Goal: Information Seeking & Learning: Learn about a topic

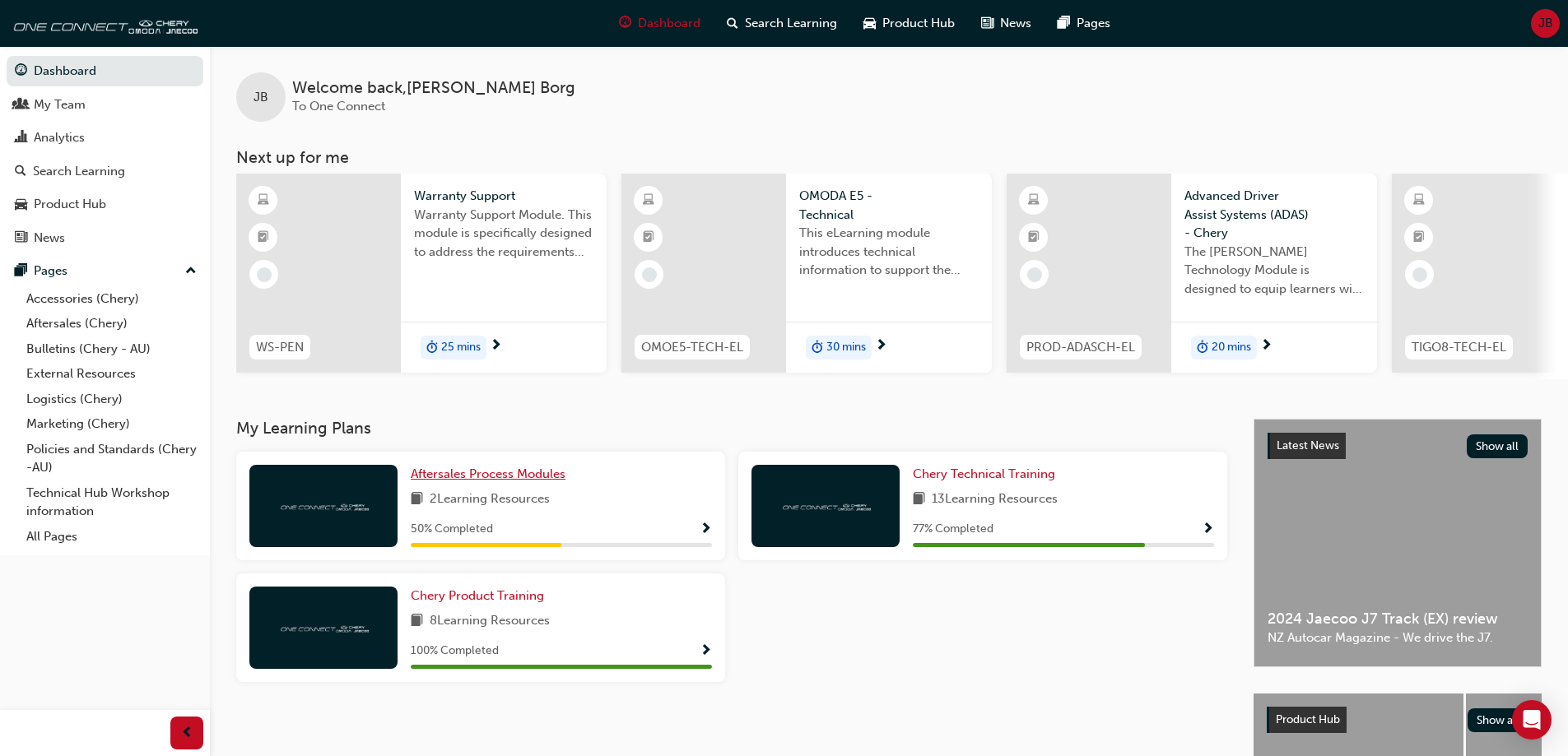
click at [551, 477] on span "Aftersales Process Modules" at bounding box center [488, 474] width 154 height 15
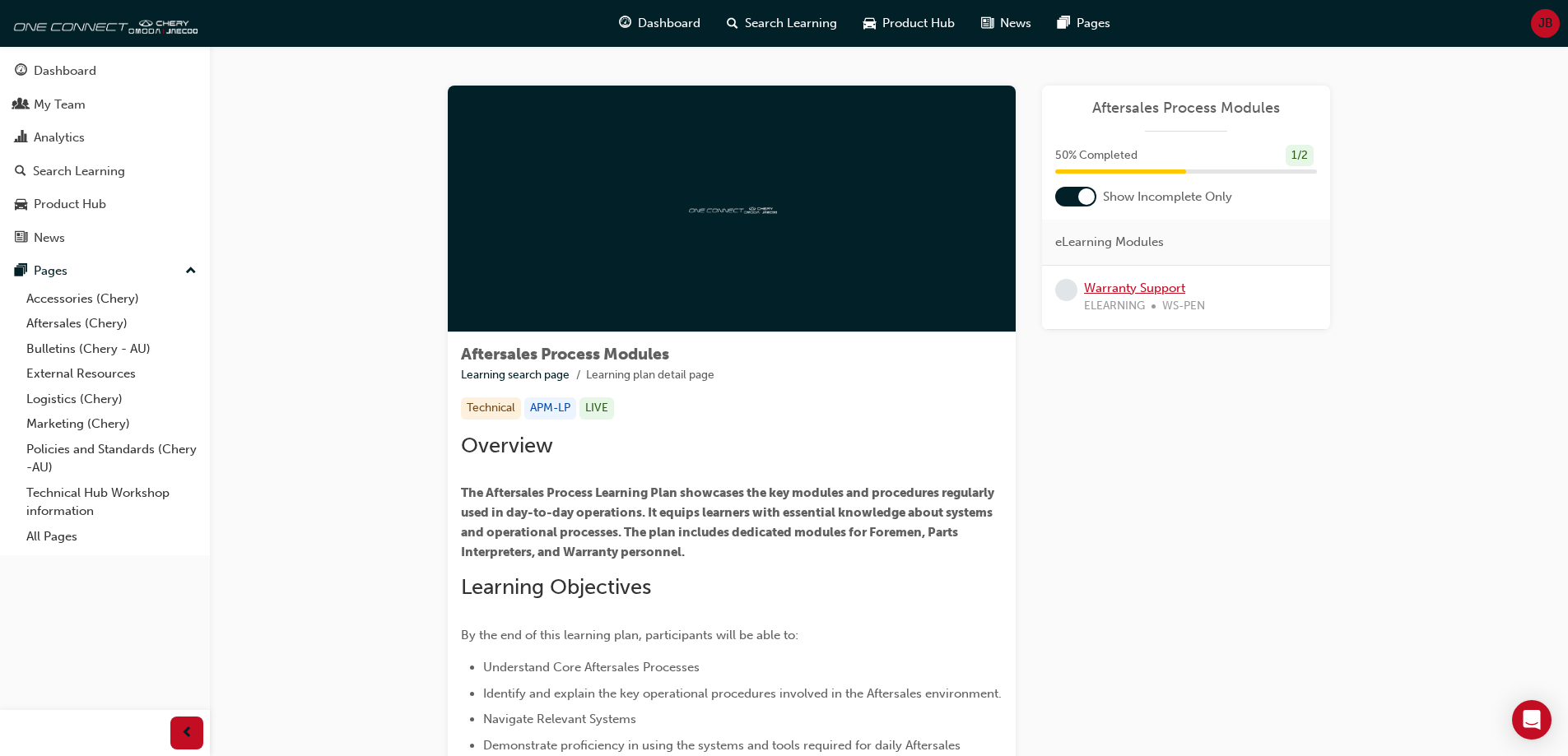
click at [1140, 287] on link "Warranty Support" at bounding box center [1135, 288] width 101 height 15
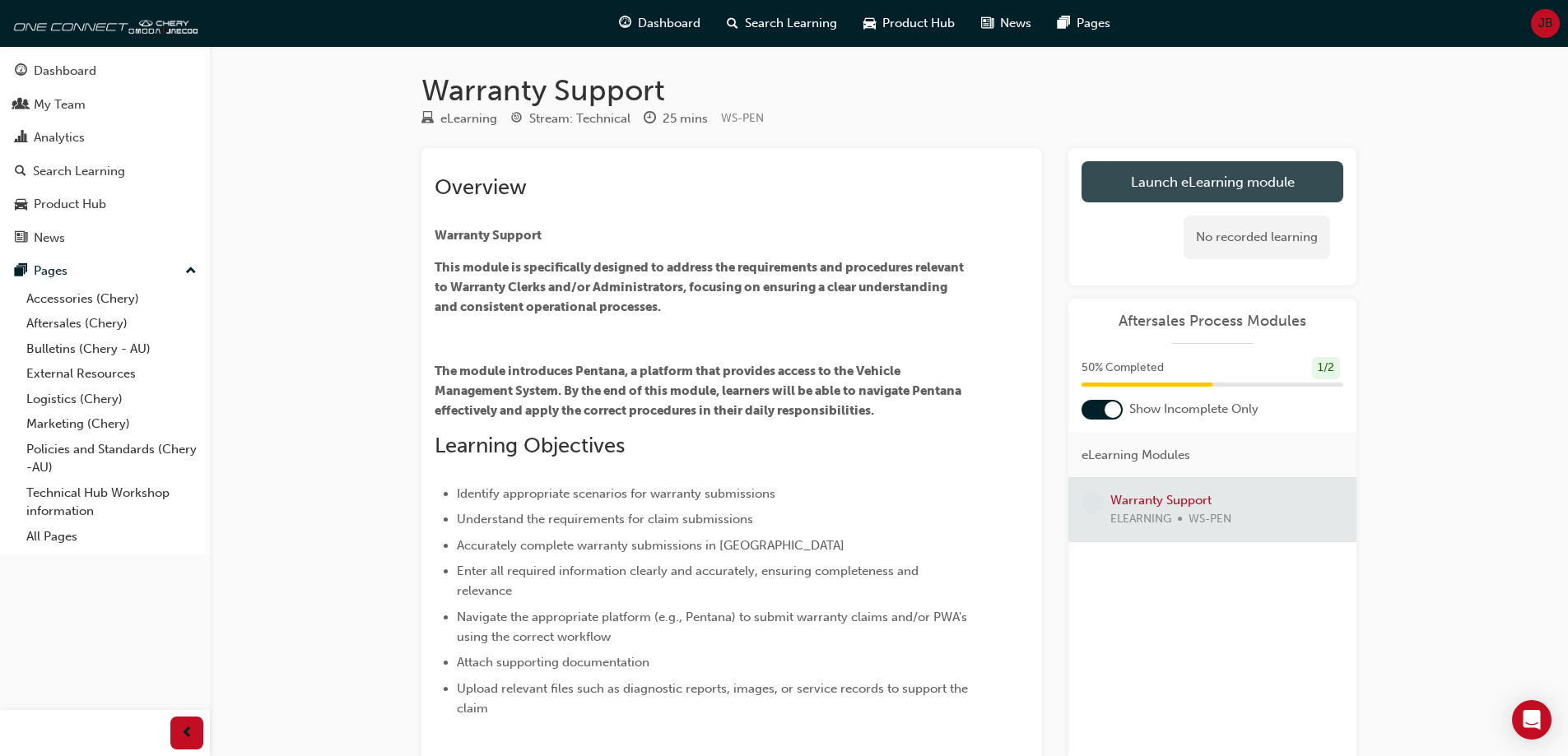
click at [1196, 192] on link "Launch eLearning module" at bounding box center [1212, 181] width 262 height 41
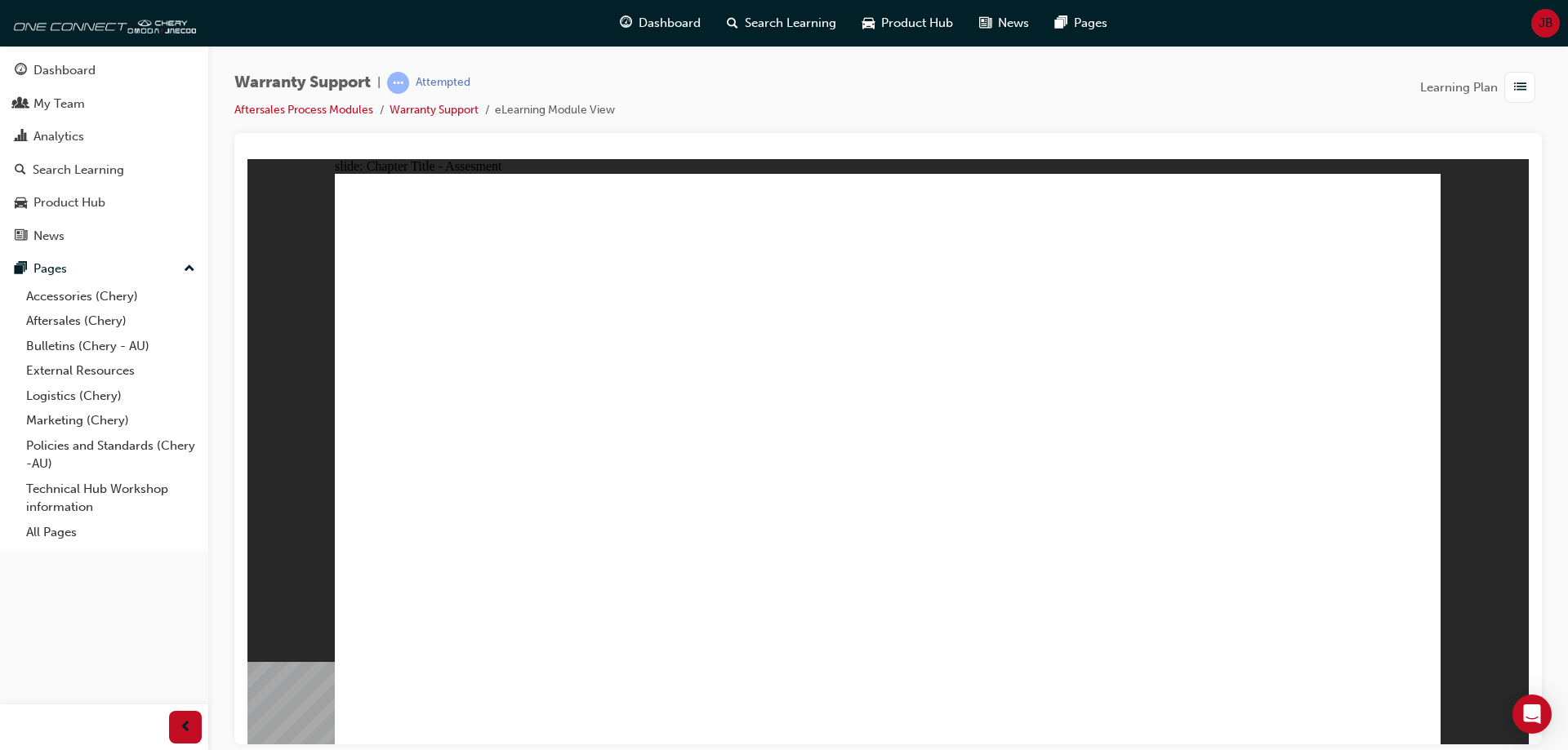
drag, startPoint x: 1149, startPoint y: 401, endPoint x: 1271, endPoint y: 399, distance: 122.0
radio input "true"
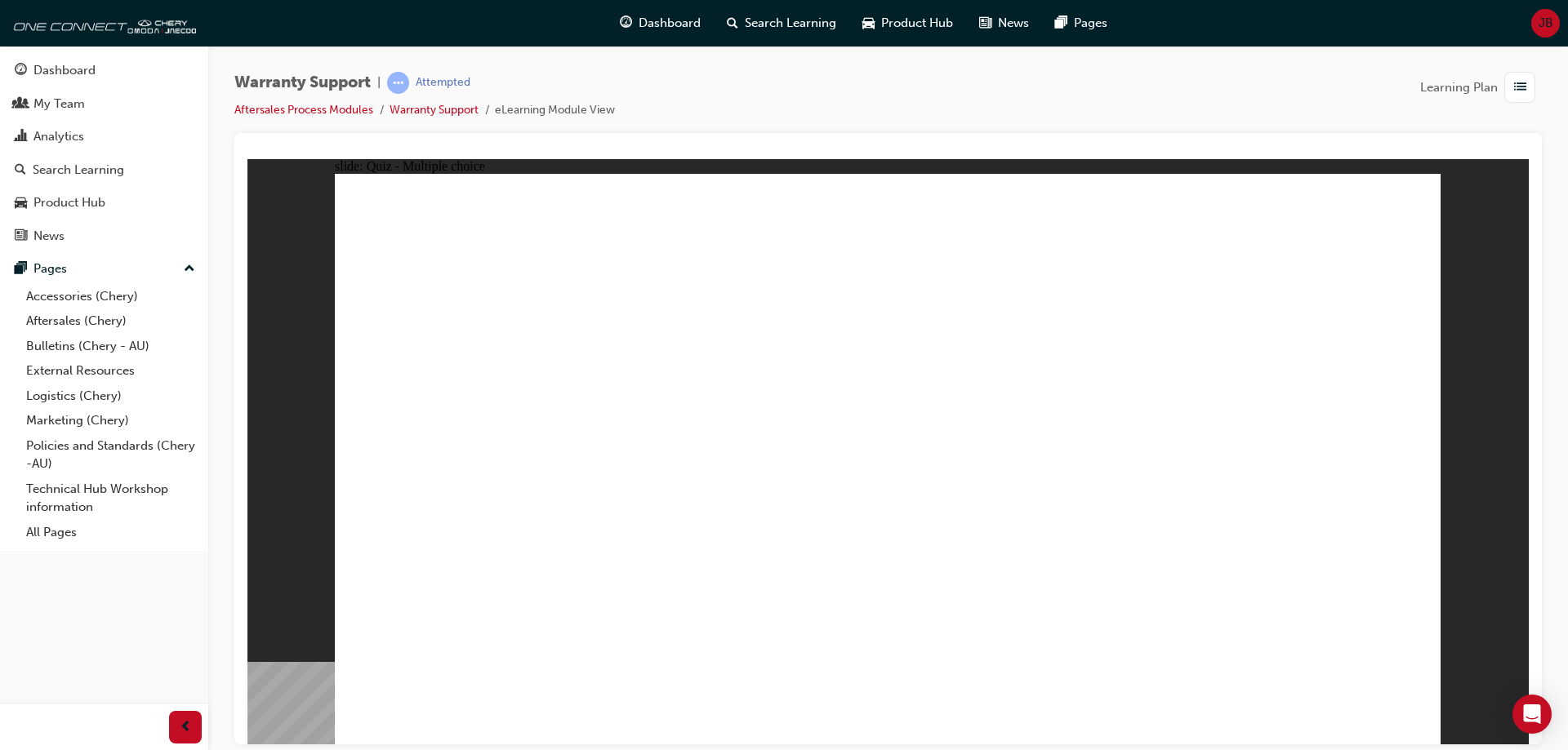
radio input "false"
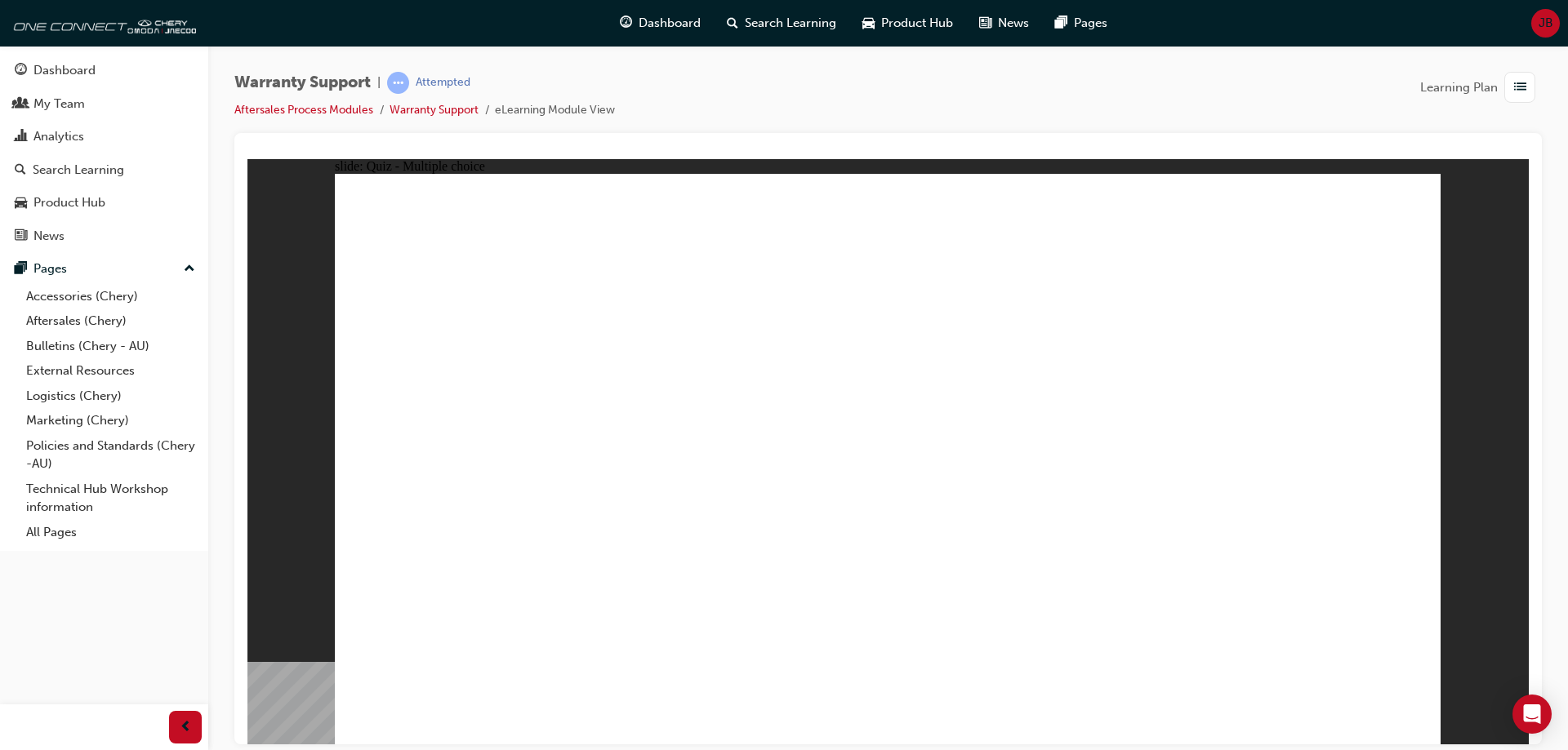
radio input "true"
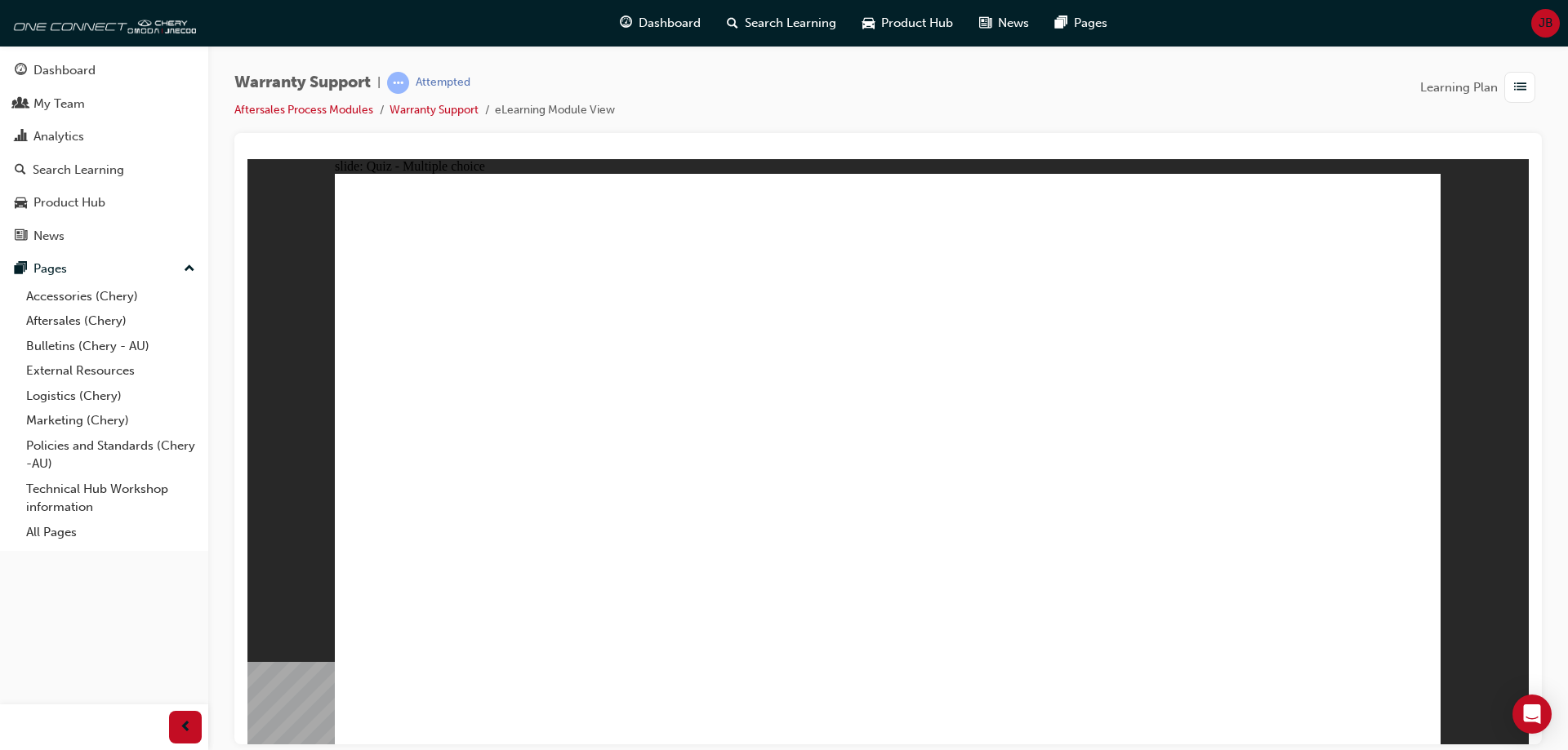
radio input "true"
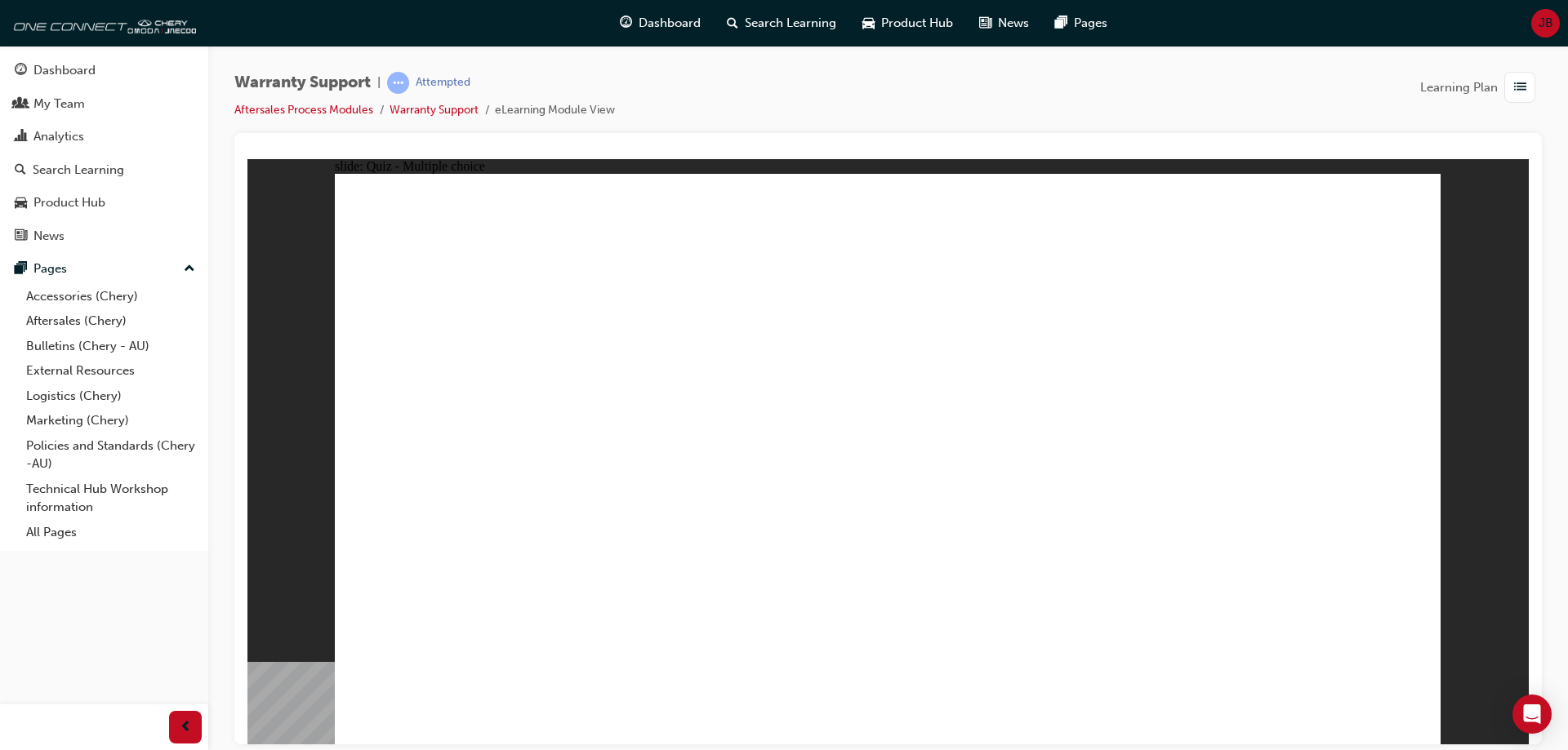
radio input "true"
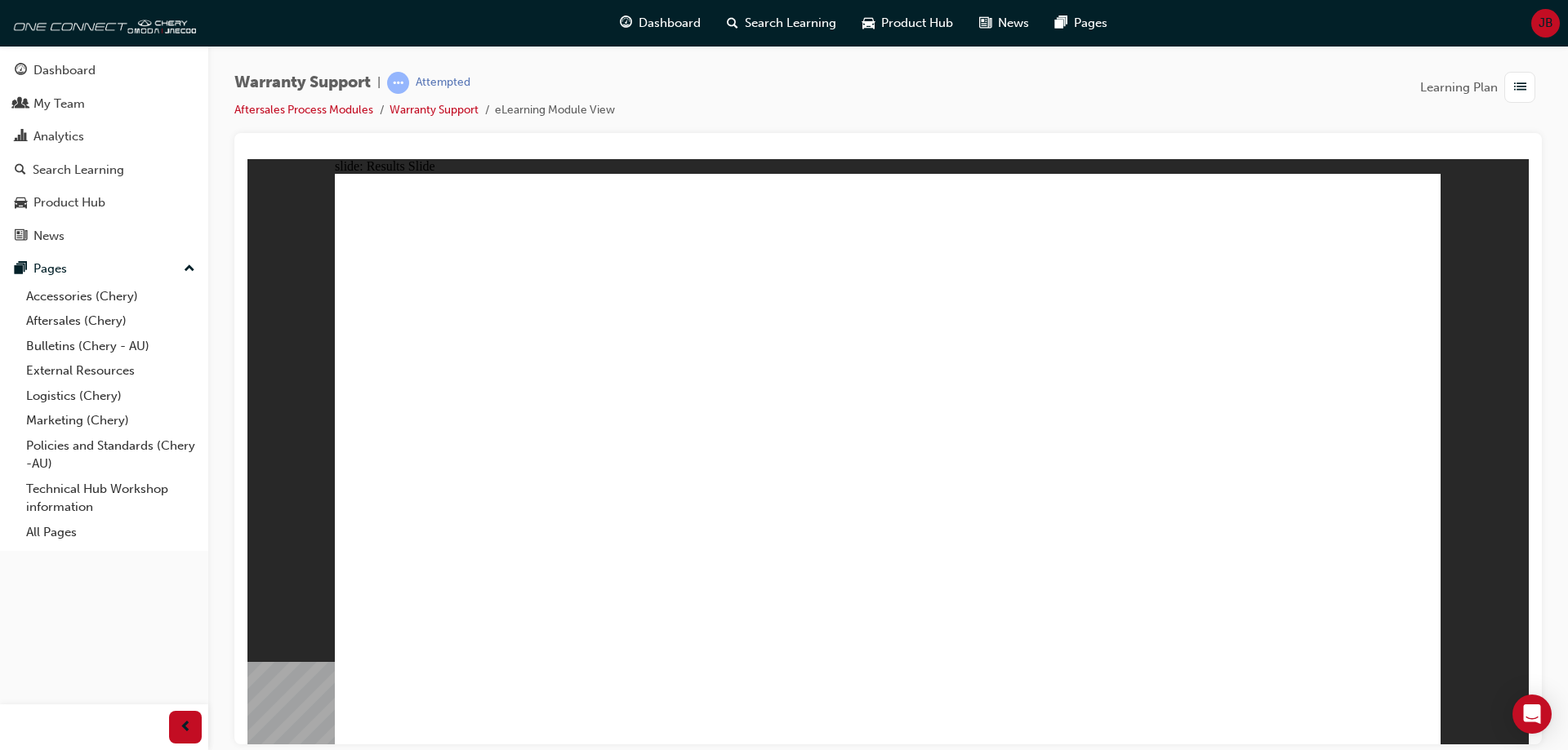
radio input "false"
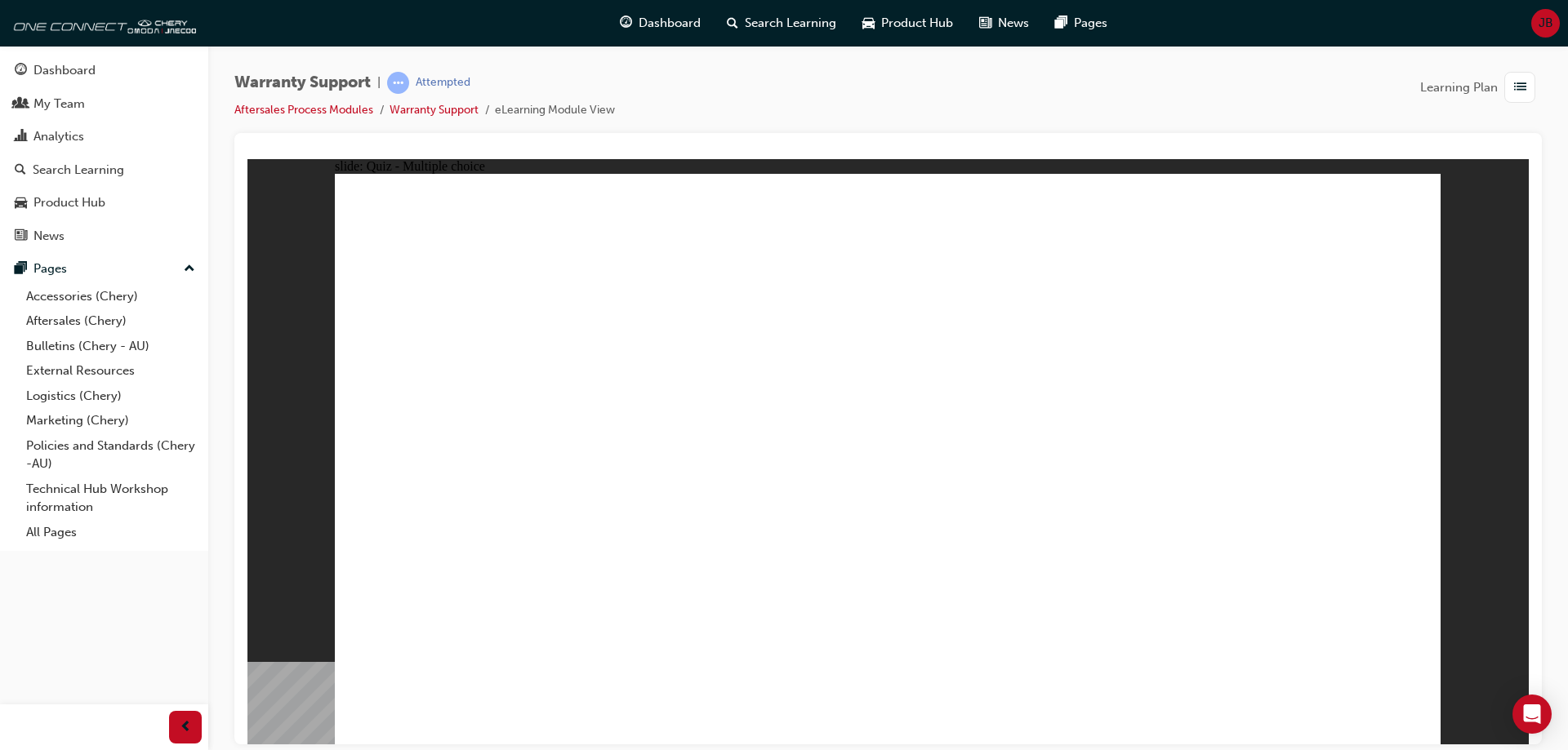
radio input "true"
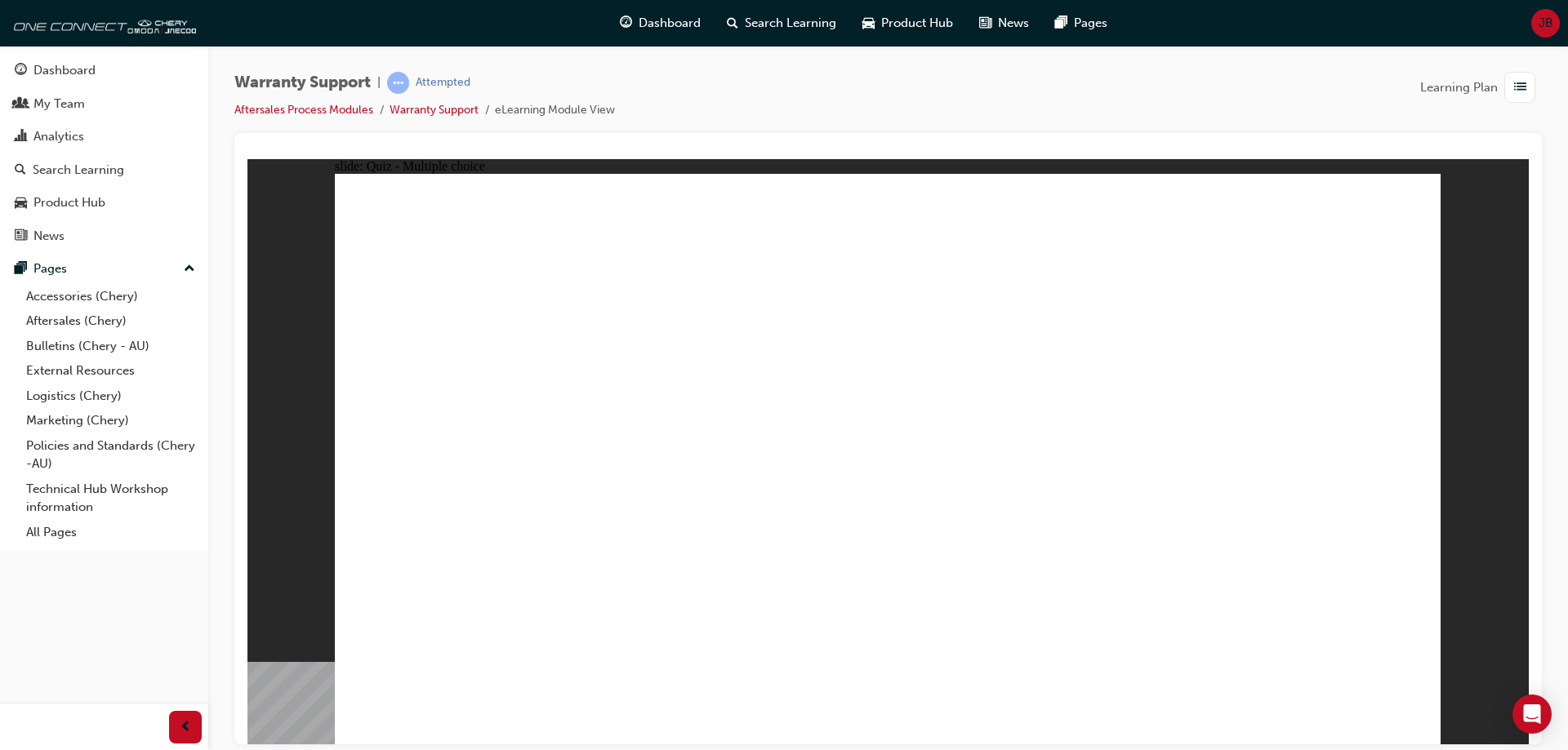
radio input "true"
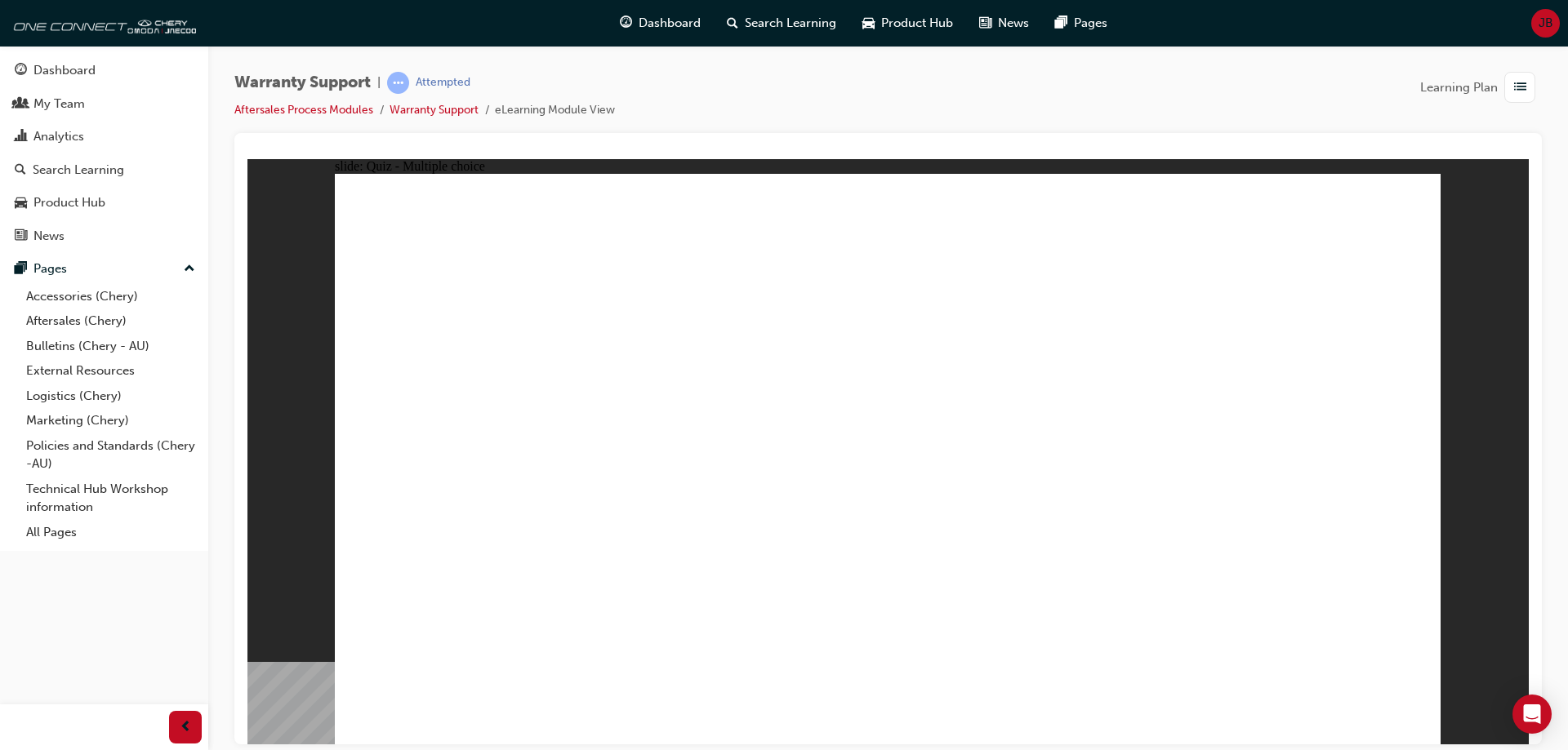
radio input "true"
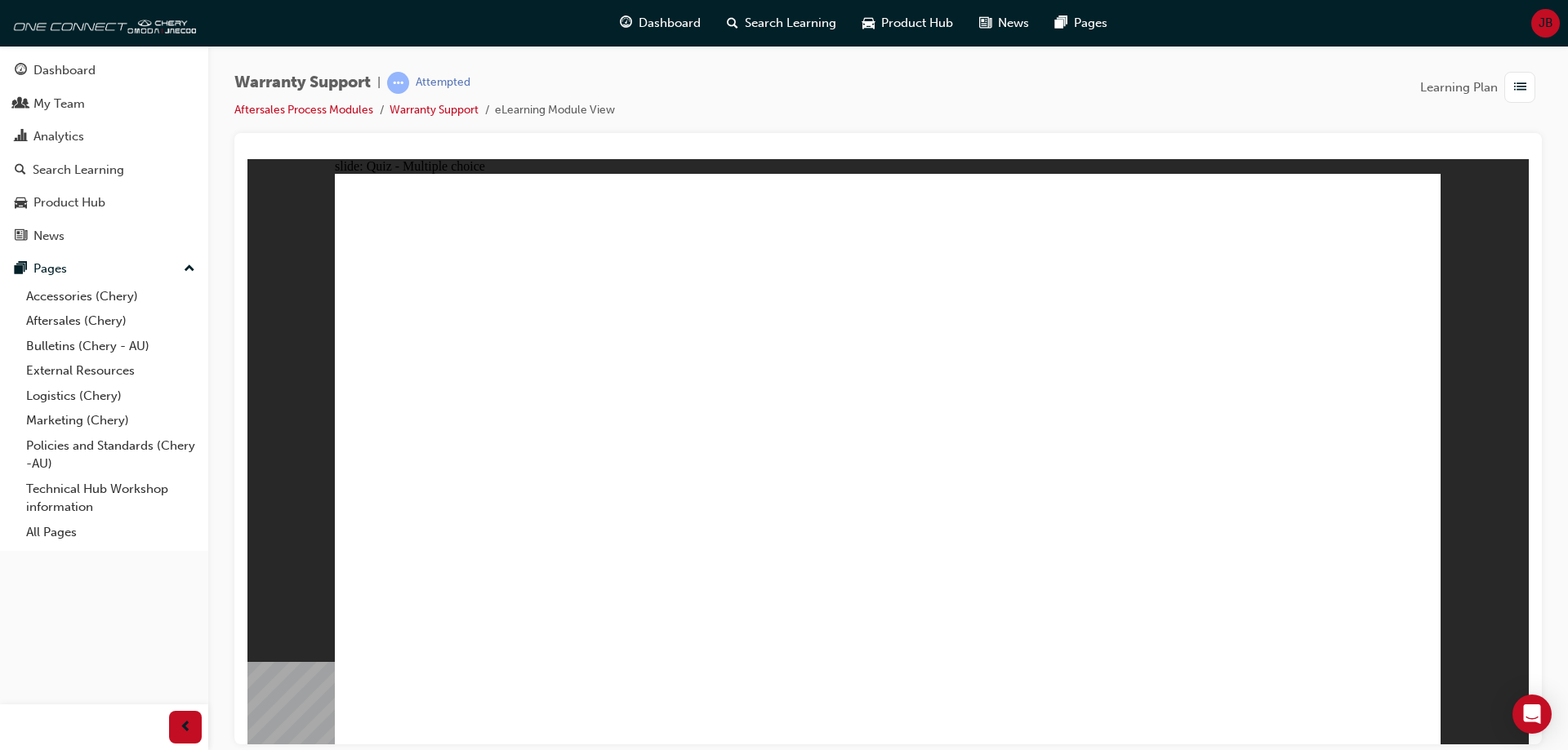
radio input "true"
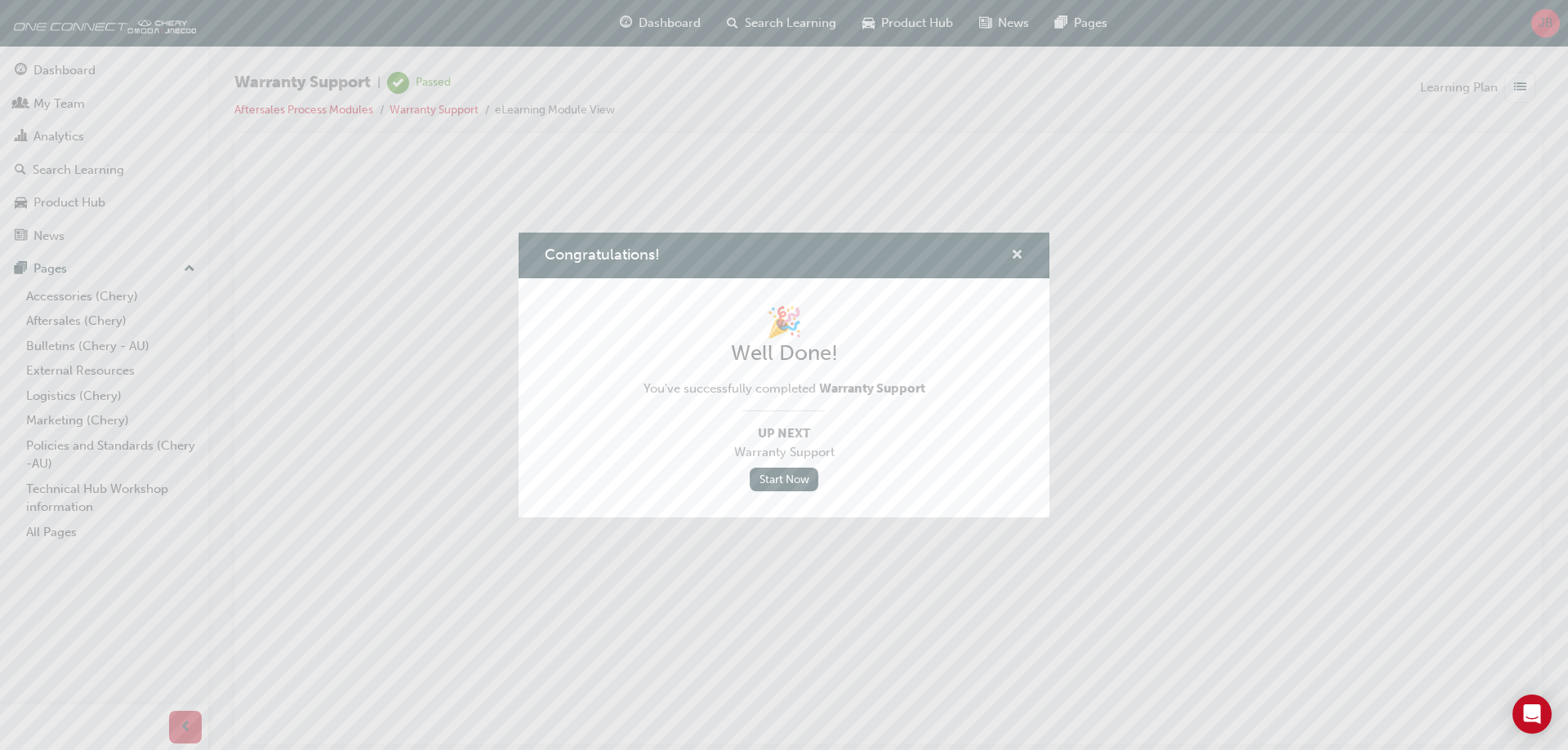
click at [1018, 264] on button "Congratulations!" at bounding box center [1016, 256] width 12 height 21
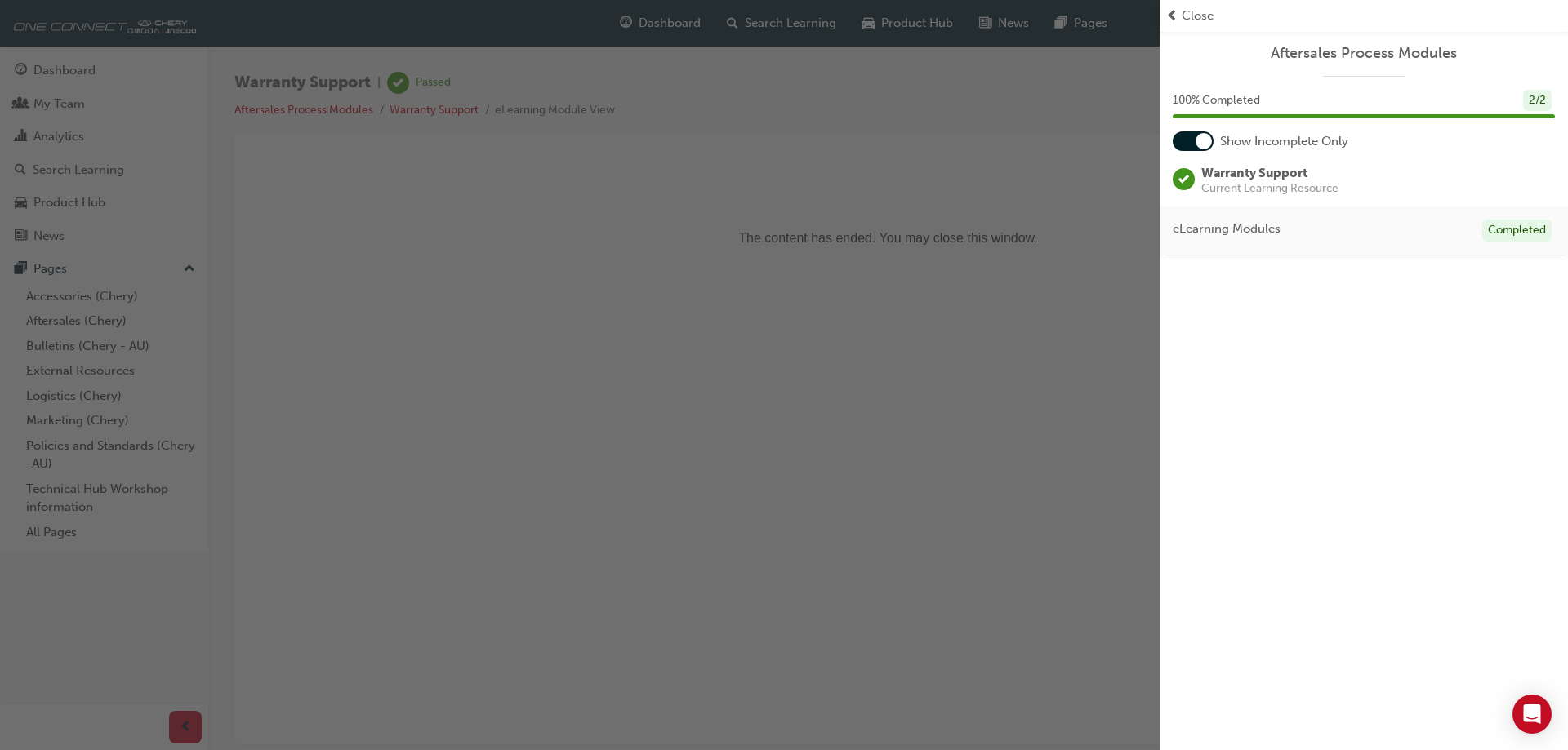
click at [87, 71] on div "button" at bounding box center [579, 375] width 1160 height 750
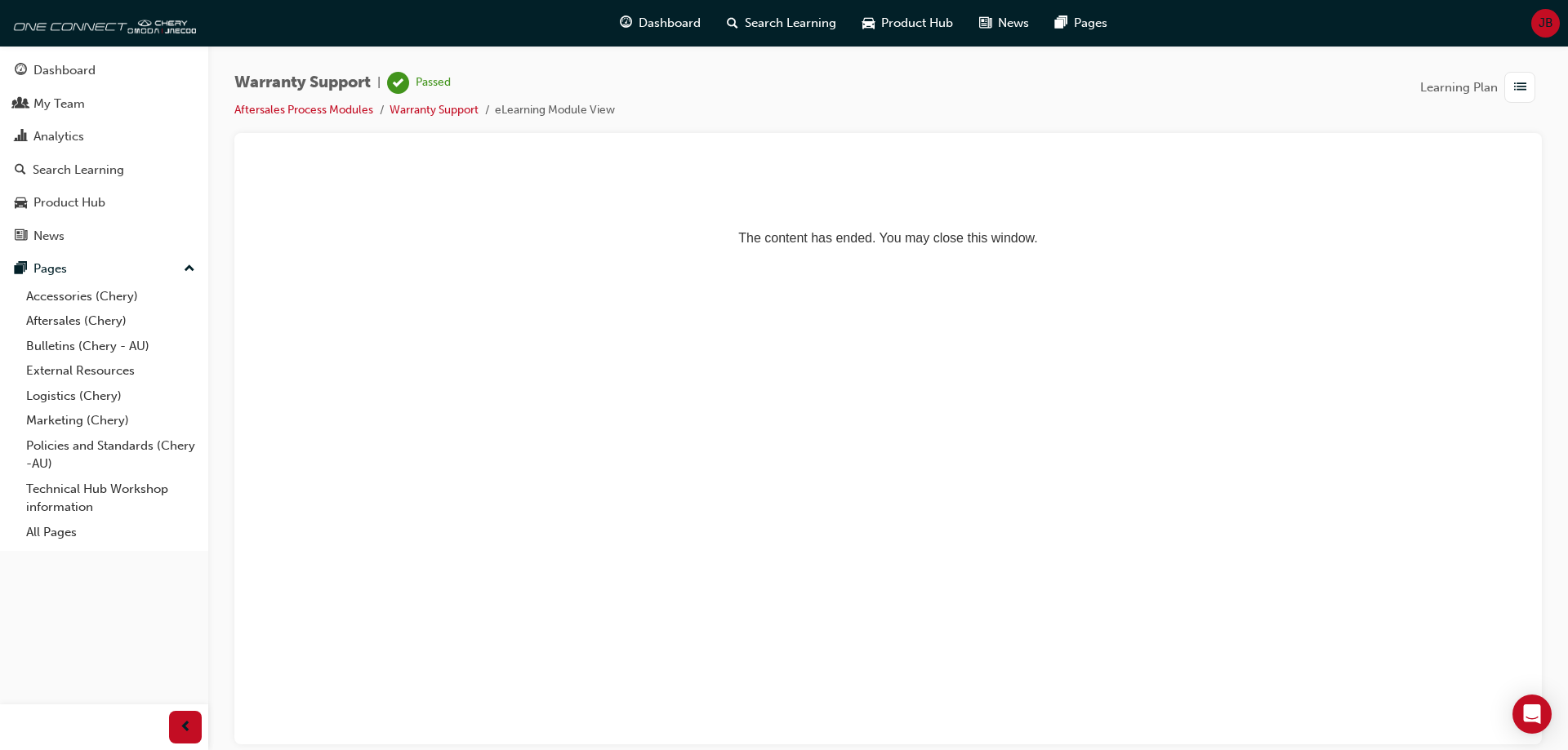
click at [87, 71] on div "Dashboard" at bounding box center [64, 71] width 62 height 19
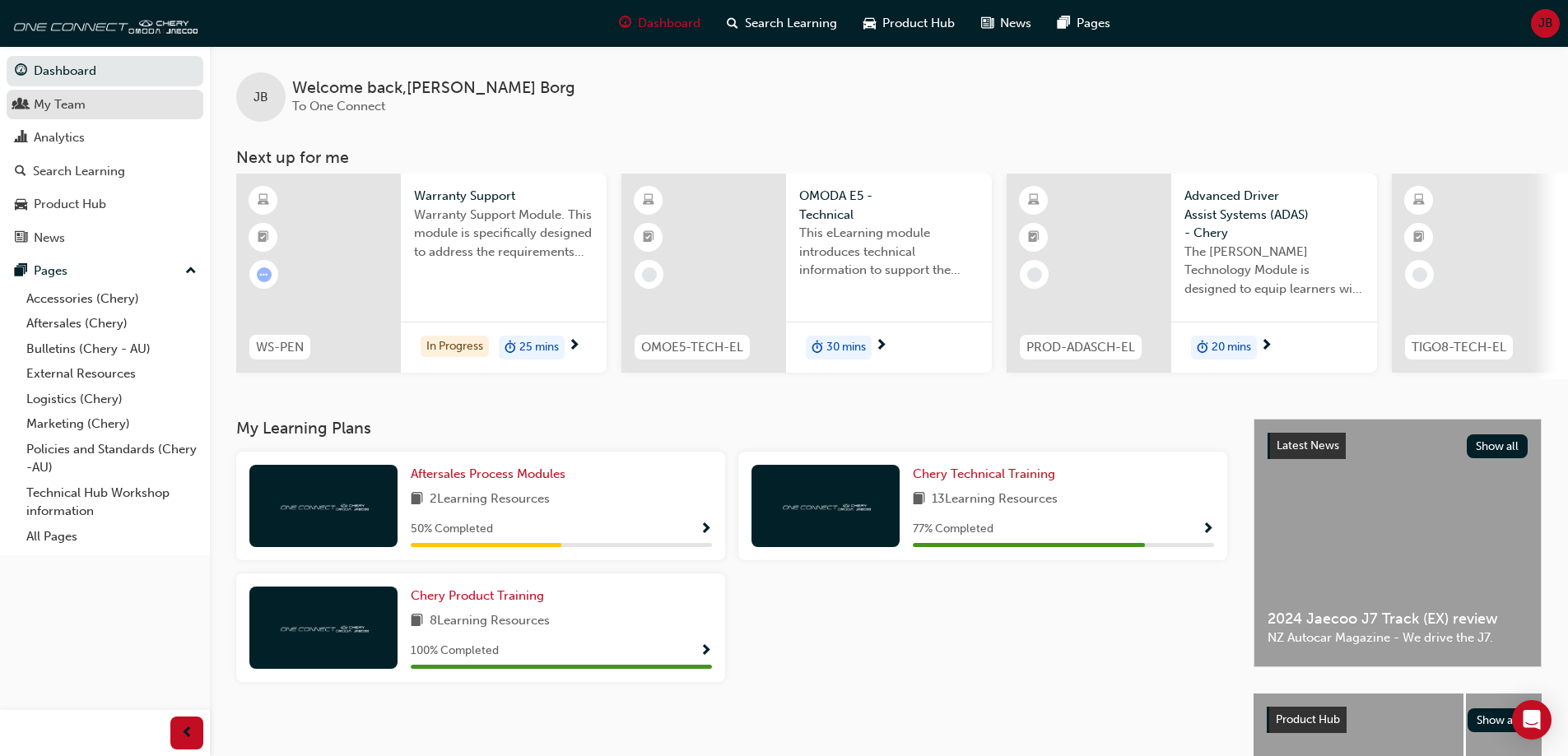
click at [96, 109] on div "My Team" at bounding box center [105, 105] width 180 height 21
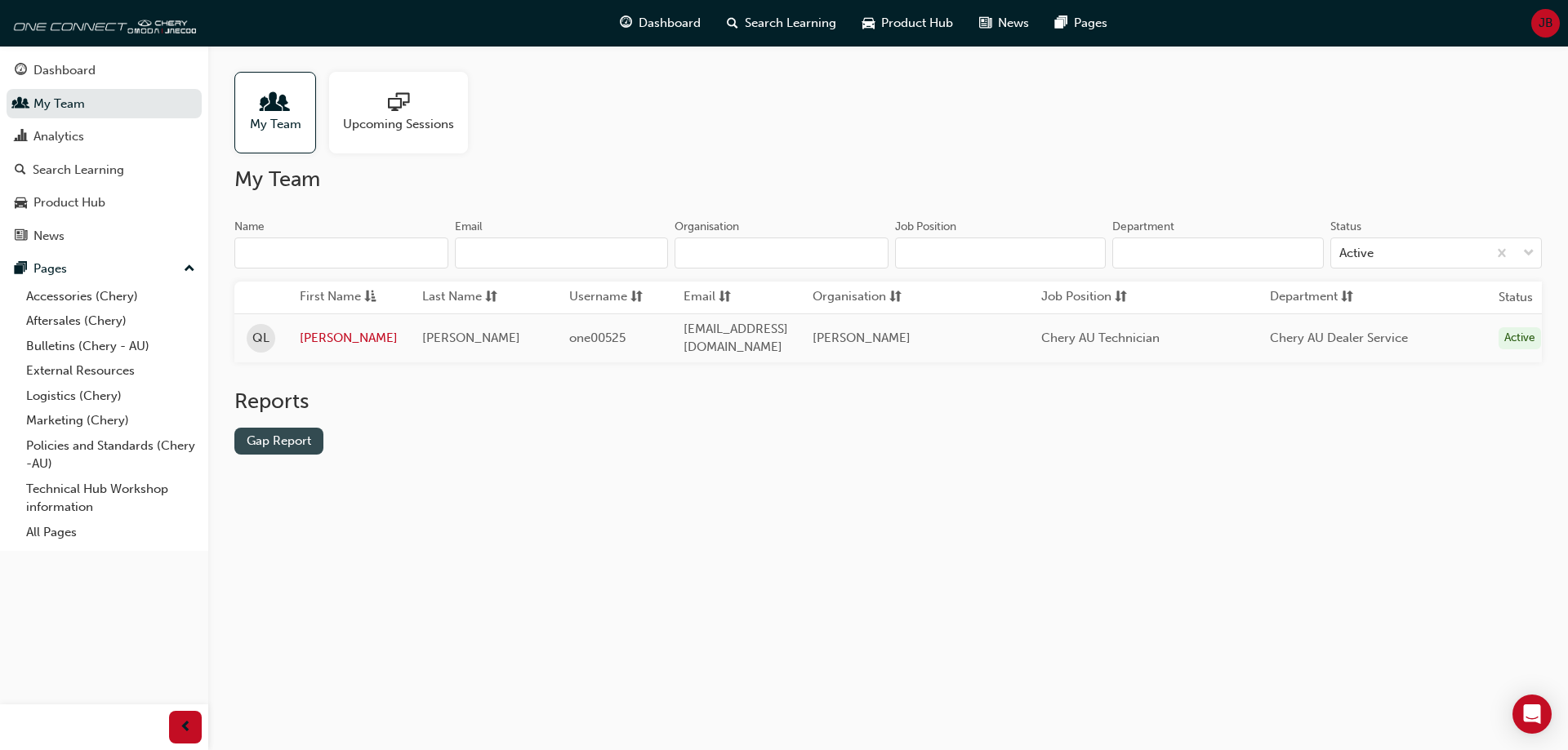
click at [287, 445] on link "Gap Report" at bounding box center [279, 441] width 89 height 27
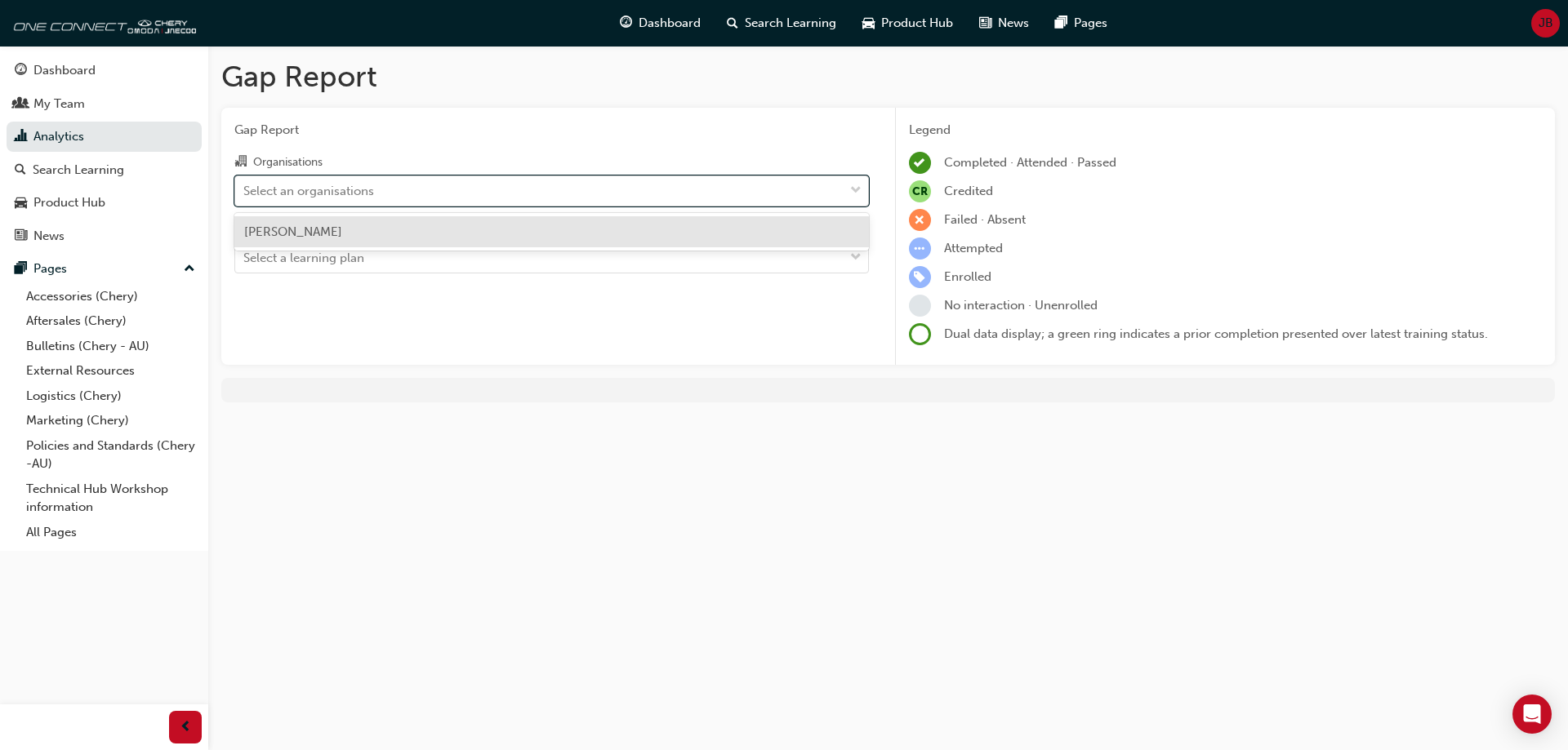
click at [440, 203] on div "Select an organisations" at bounding box center [540, 191] width 609 height 28
click at [245, 196] on input "Organisations option [PERSON_NAME] focused, 1 of 1. 1 result available. Use Up …" at bounding box center [244, 190] width 2 height 14
click at [412, 227] on div "[PERSON_NAME]" at bounding box center [551, 232] width 634 height 32
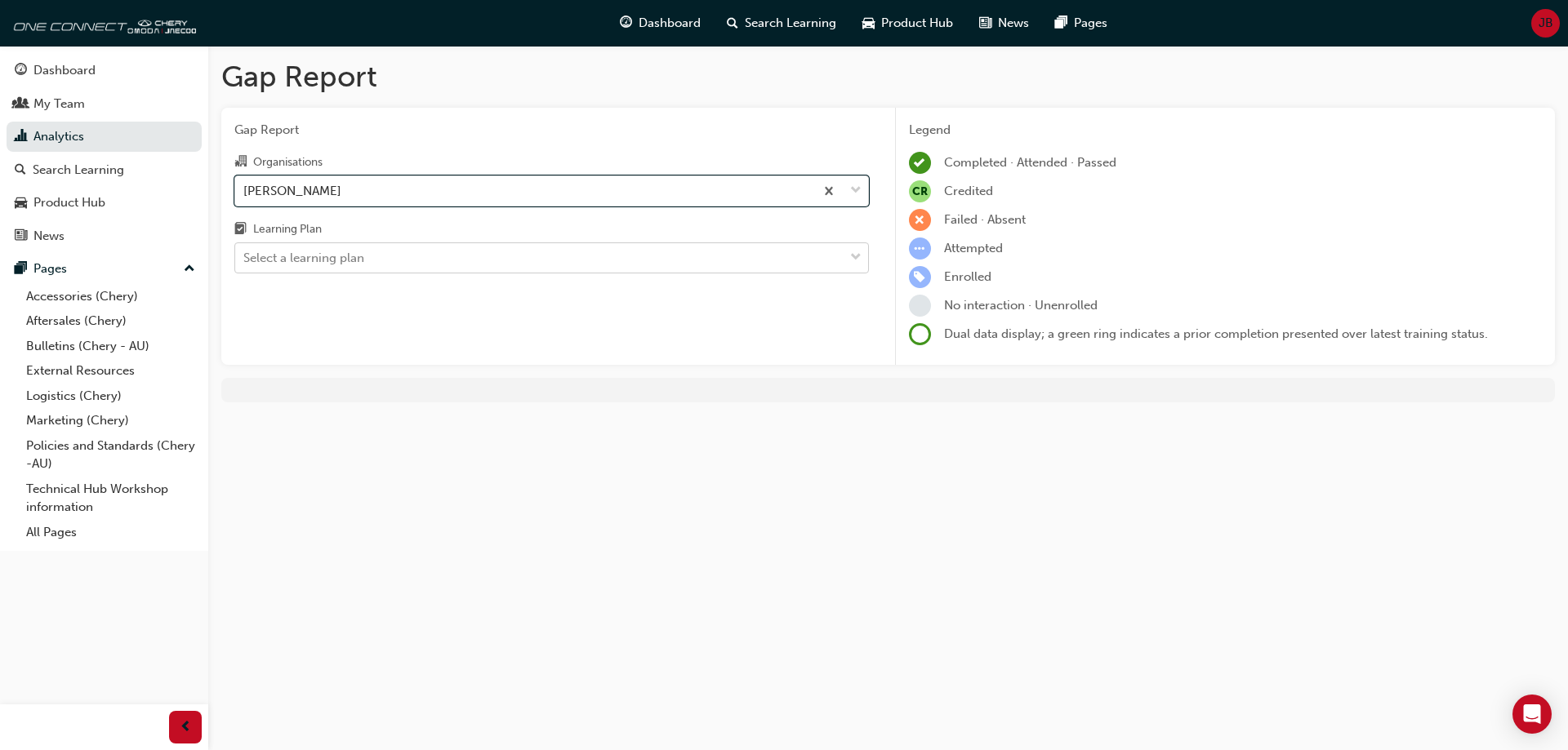
click at [415, 255] on div "Select a learning plan" at bounding box center [540, 258] width 609 height 28
click at [245, 255] on input "Learning Plan Select a learning plan" at bounding box center [244, 257] width 2 height 14
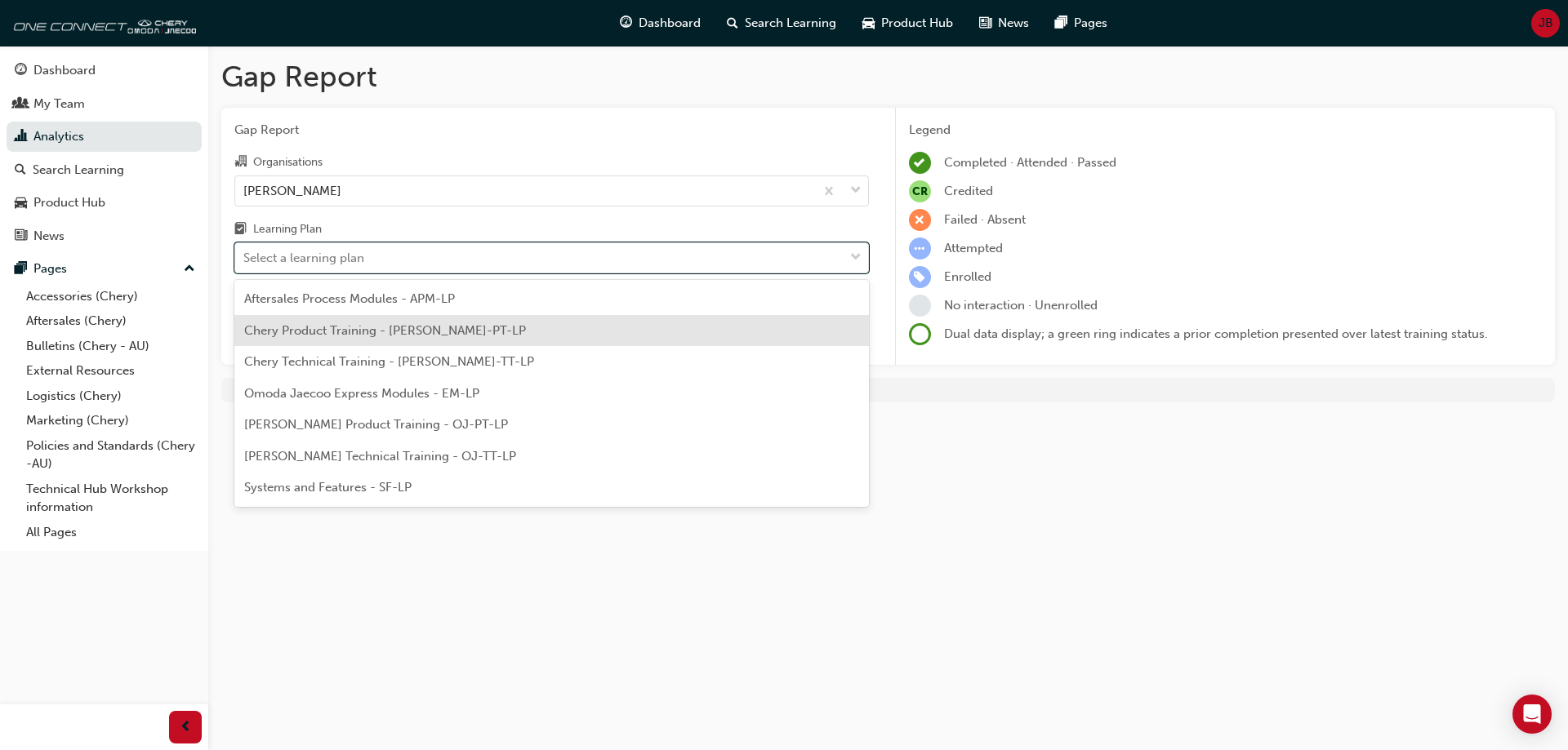
click at [398, 331] on span "Chery Product Training - [PERSON_NAME]-PT-LP" at bounding box center [385, 331] width 282 height 15
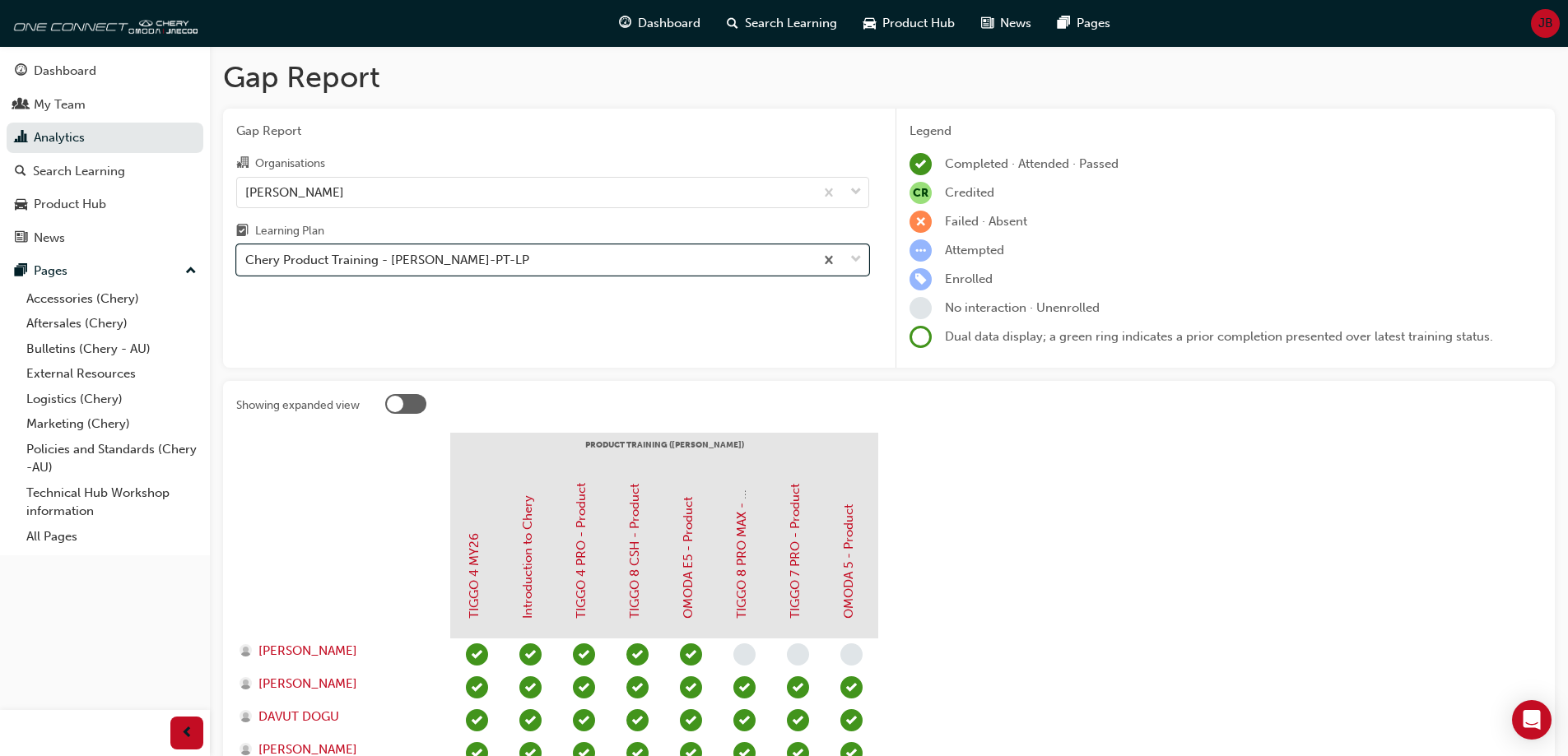
click at [565, 243] on div "Learning Plan" at bounding box center [553, 232] width 633 height 24
click at [247, 252] on input "Learning Plan option Chery Product Training - [PERSON_NAME]-PT-LP, selected. 0 …" at bounding box center [246, 259] width 2 height 14
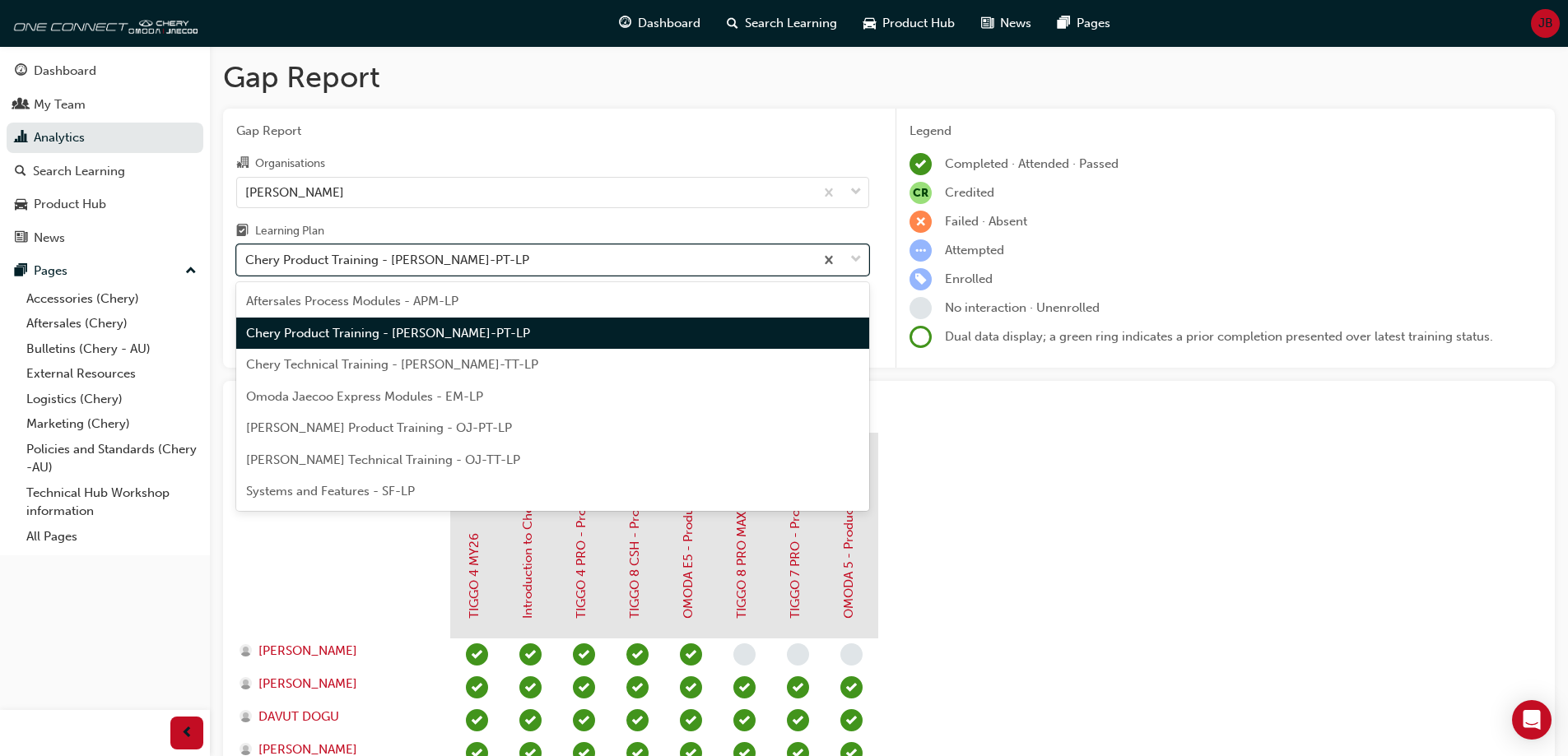
click at [553, 252] on div "Chery Product Training - [PERSON_NAME]-PT-LP" at bounding box center [526, 260] width 577 height 29
click at [247, 252] on input "Learning Plan option Chery Product Training - [PERSON_NAME]-PT-LP, selected. op…" at bounding box center [246, 259] width 2 height 14
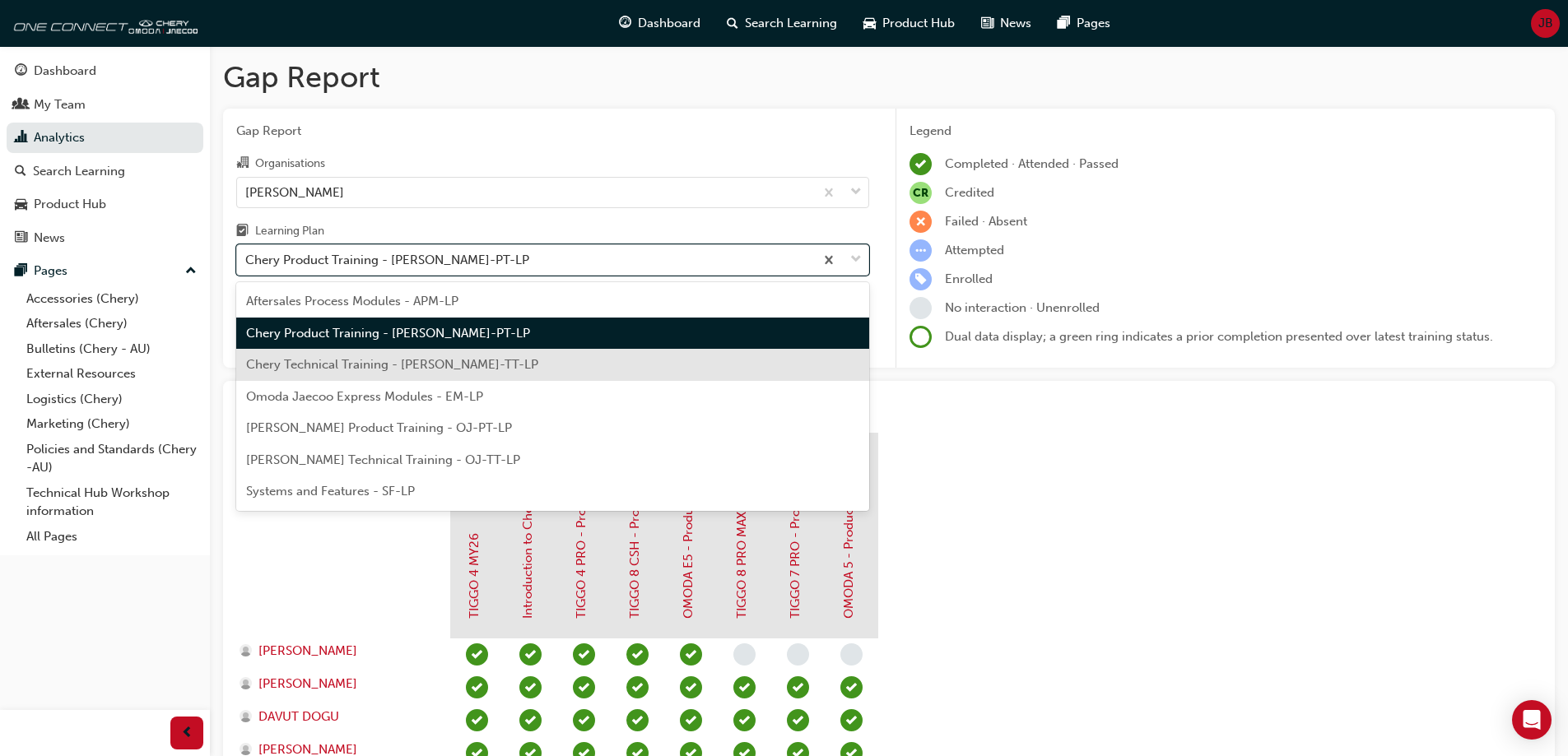
click at [378, 365] on span "Chery Technical Training - [PERSON_NAME]-TT-LP" at bounding box center [392, 365] width 292 height 15
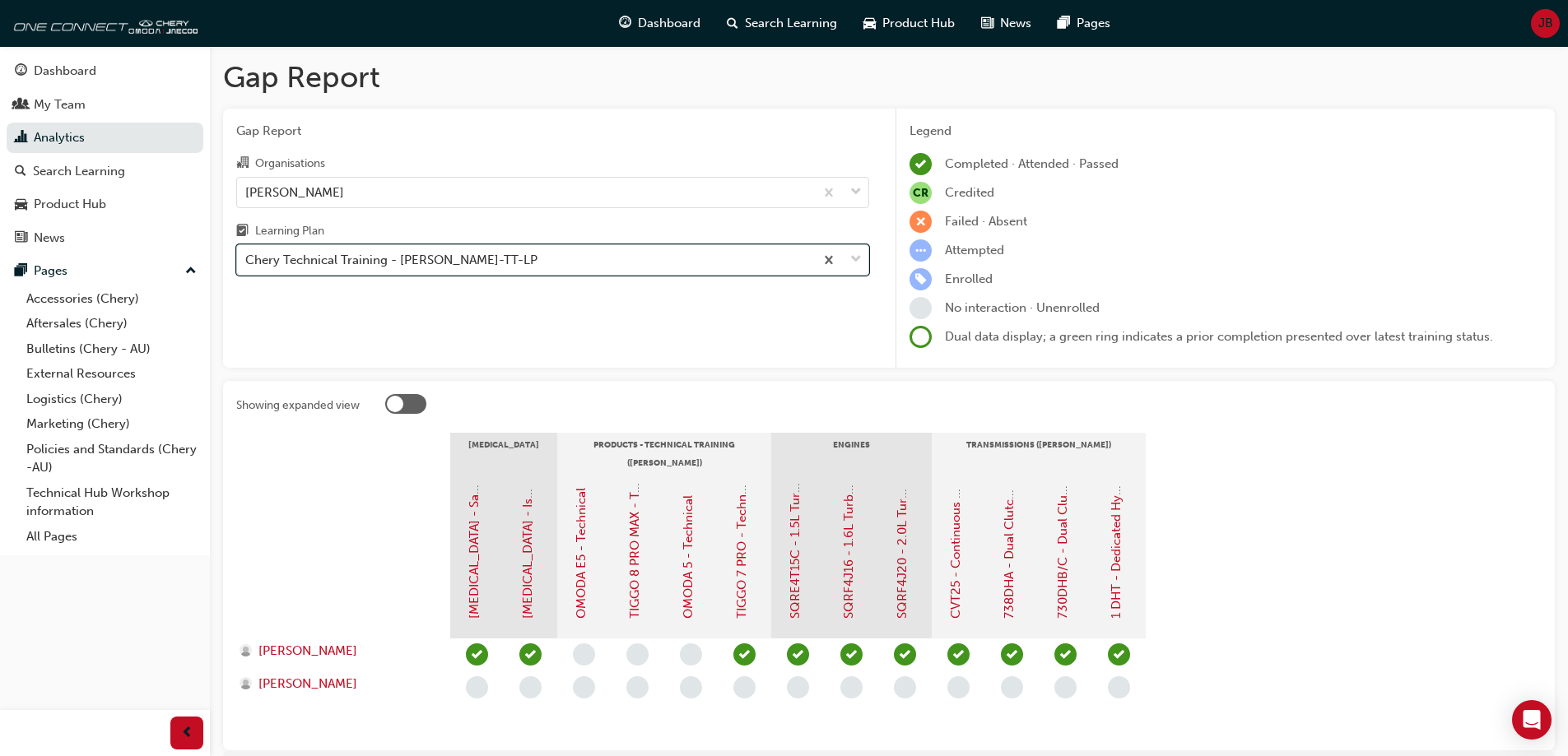
click at [453, 263] on div "Chery Technical Training - [PERSON_NAME]-TT-LP" at bounding box center [391, 260] width 292 height 19
click at [247, 263] on input "Learning Plan option Chery Technical Training - [PERSON_NAME]-TT-LP, selected. …" at bounding box center [246, 259] width 2 height 14
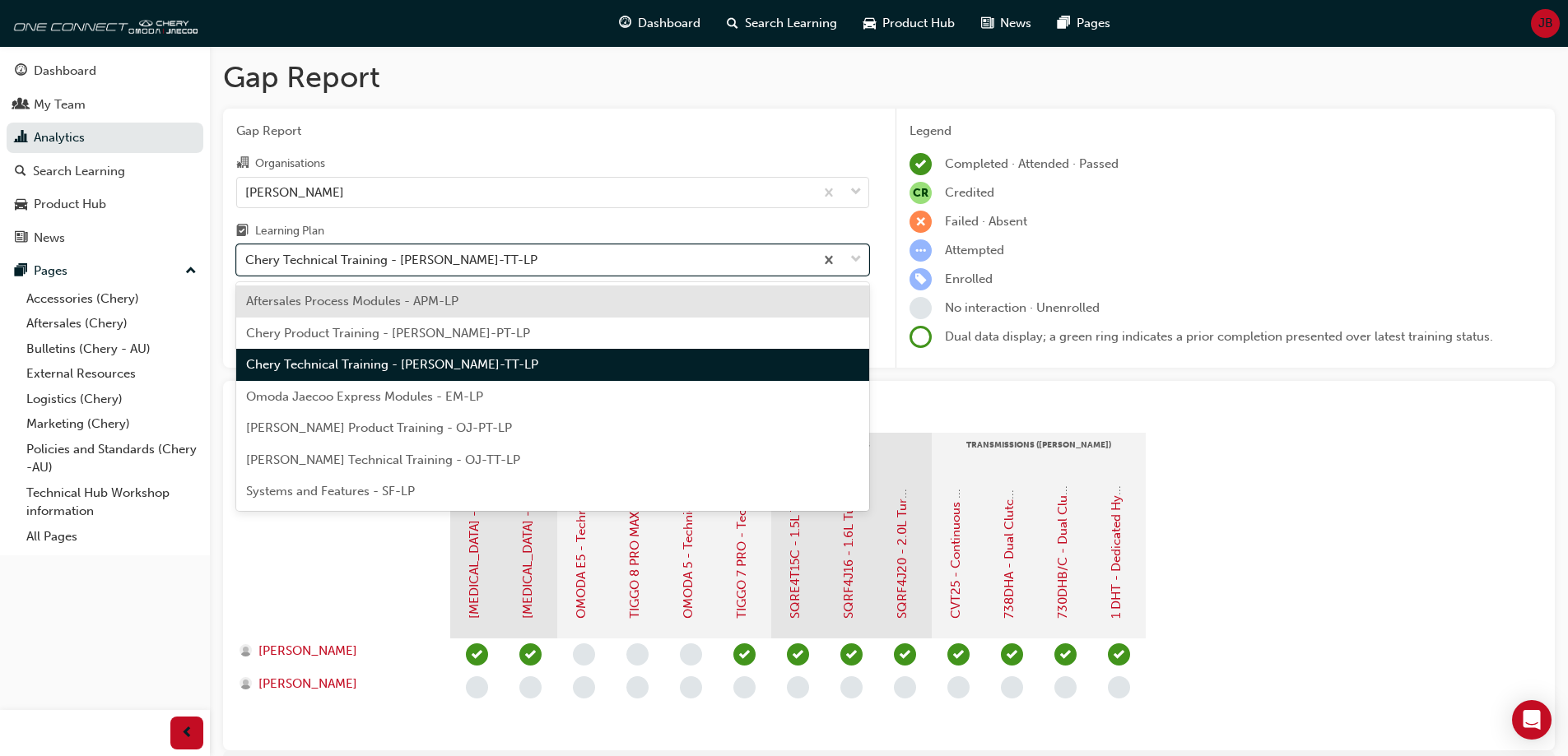
click at [453, 294] on span "Aftersales Process Modules - APM-LP" at bounding box center [352, 301] width 212 height 15
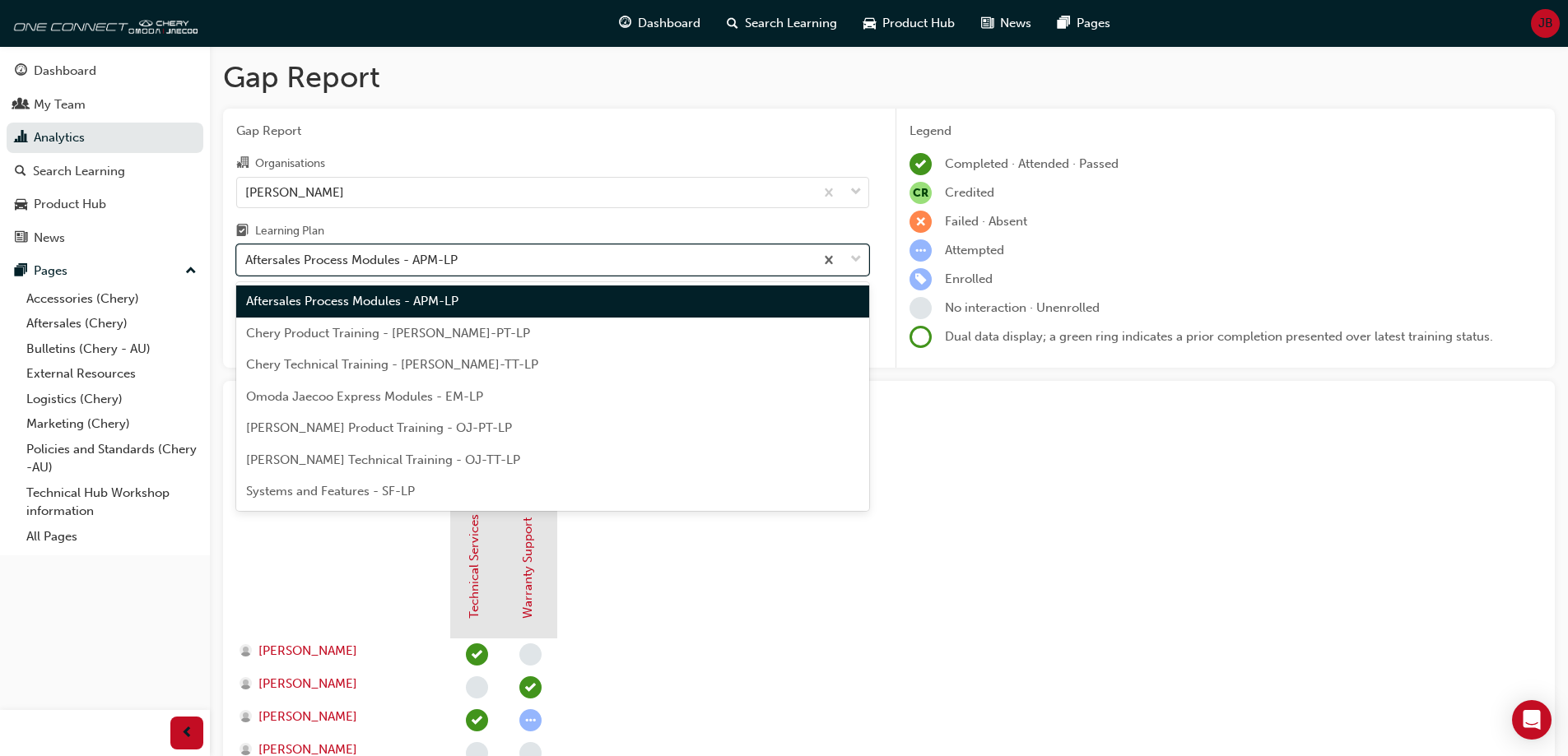
click at [511, 270] on div "Aftersales Process Modules - APM-LP" at bounding box center [526, 260] width 577 height 29
click at [247, 267] on input "Learning Plan option Aftersales Process Modules - APM-LP, selected. option Afte…" at bounding box center [246, 259] width 2 height 14
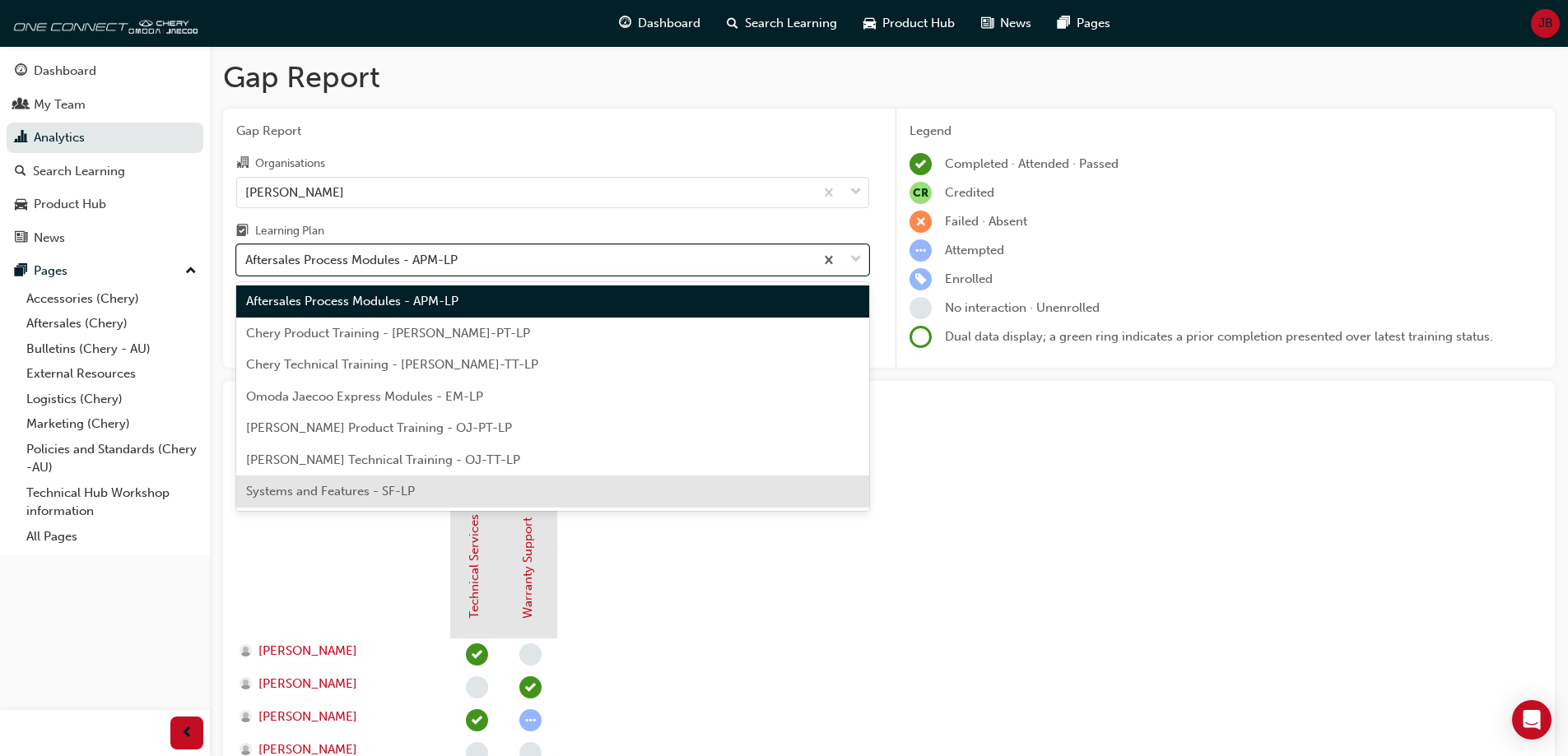
click at [456, 499] on div "Systems and Features - SF-LP" at bounding box center [553, 491] width 633 height 32
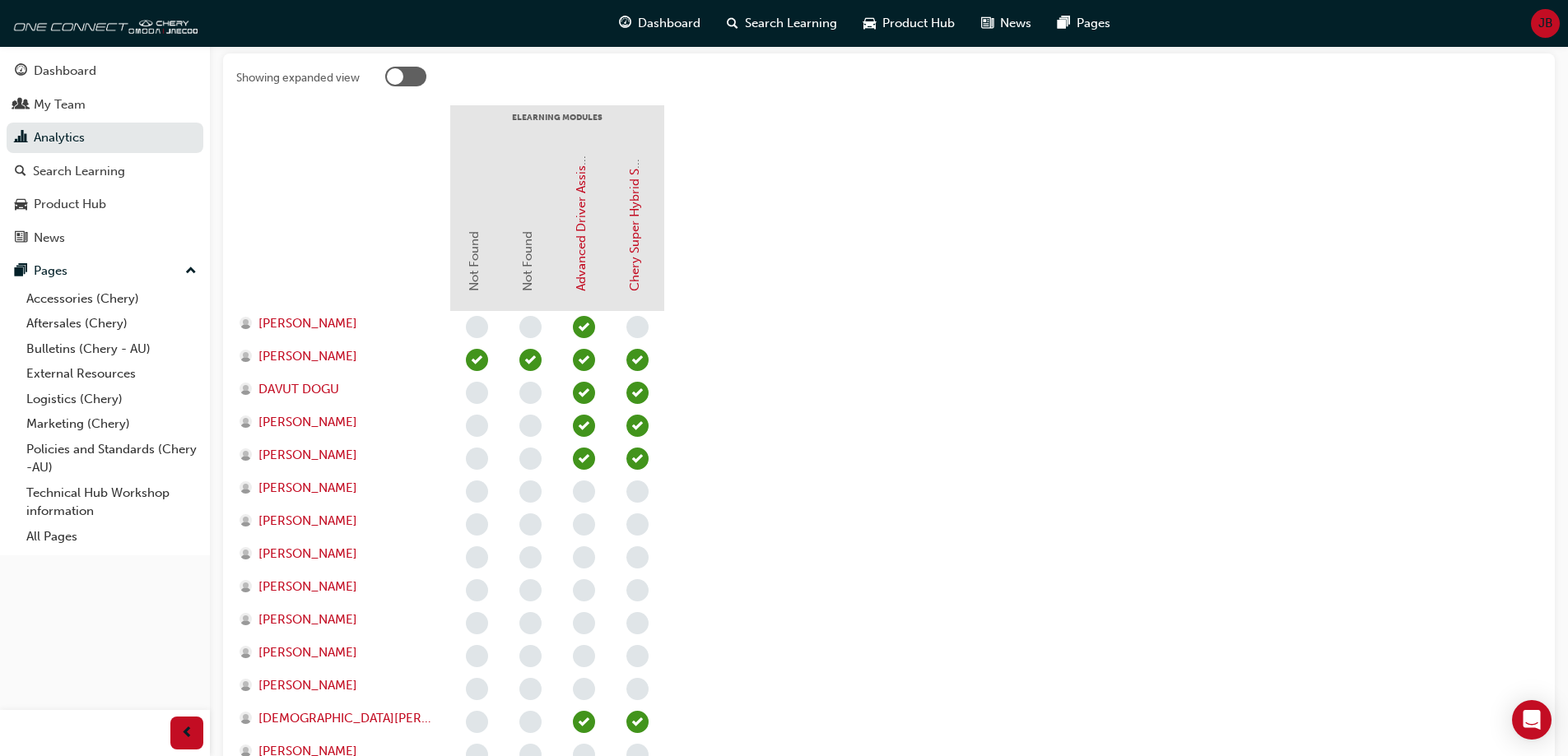
scroll to position [329, 0]
click at [582, 233] on link "Advanced Driver Assist Systems (ADAS) - Chery" at bounding box center [581, 155] width 15 height 269
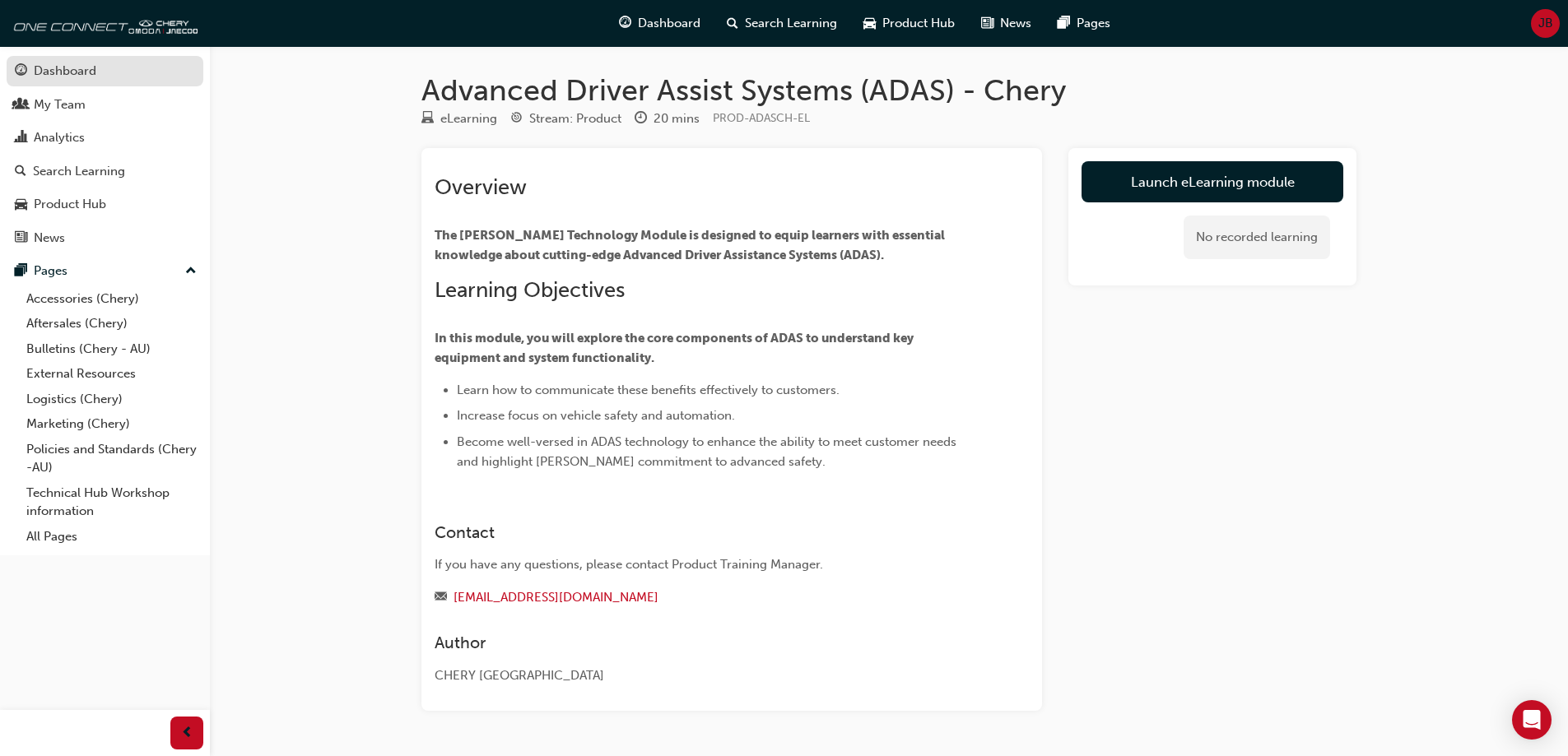
click at [123, 82] on link "Dashboard" at bounding box center [105, 71] width 196 height 30
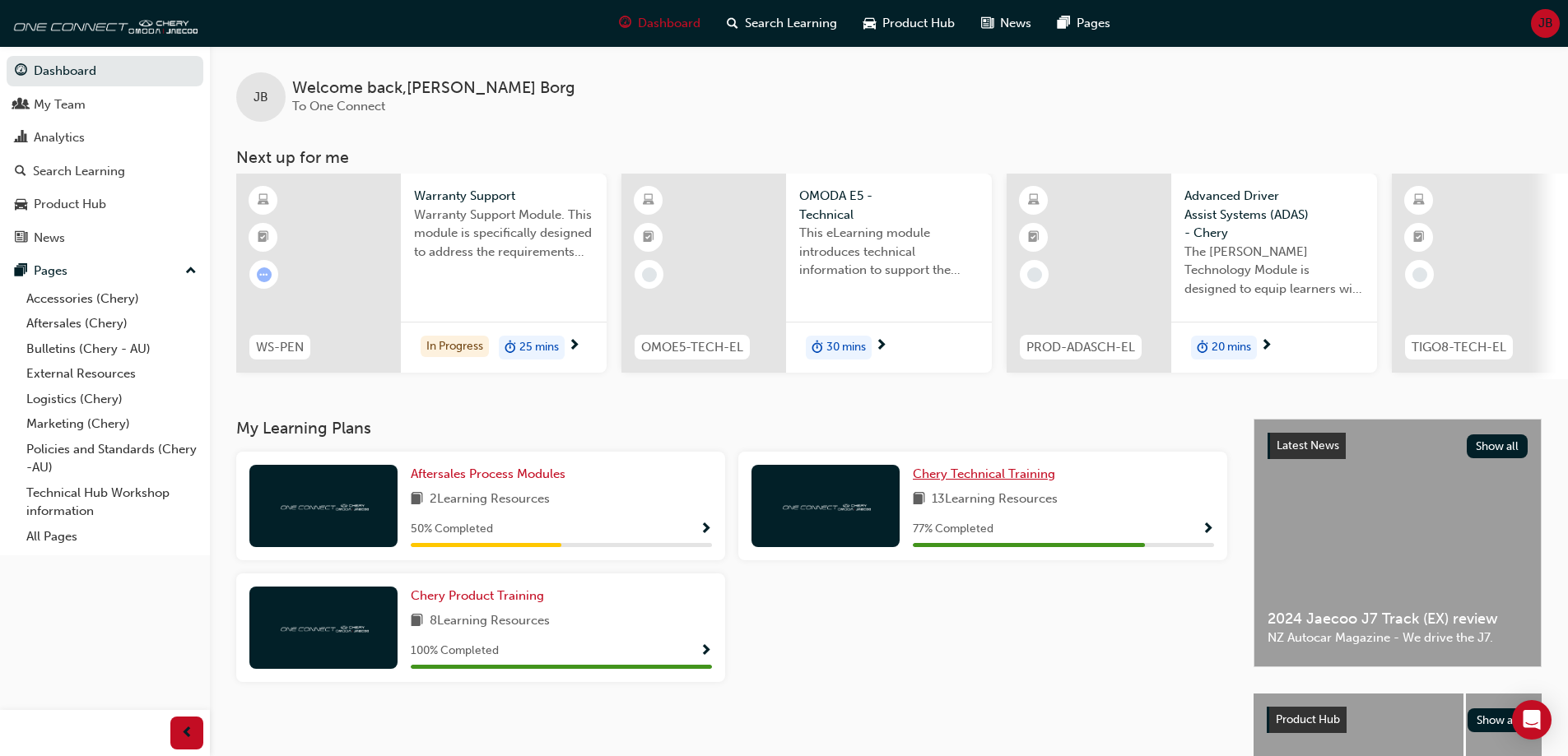
click at [981, 484] on link "Chery Technical Training" at bounding box center [987, 474] width 149 height 19
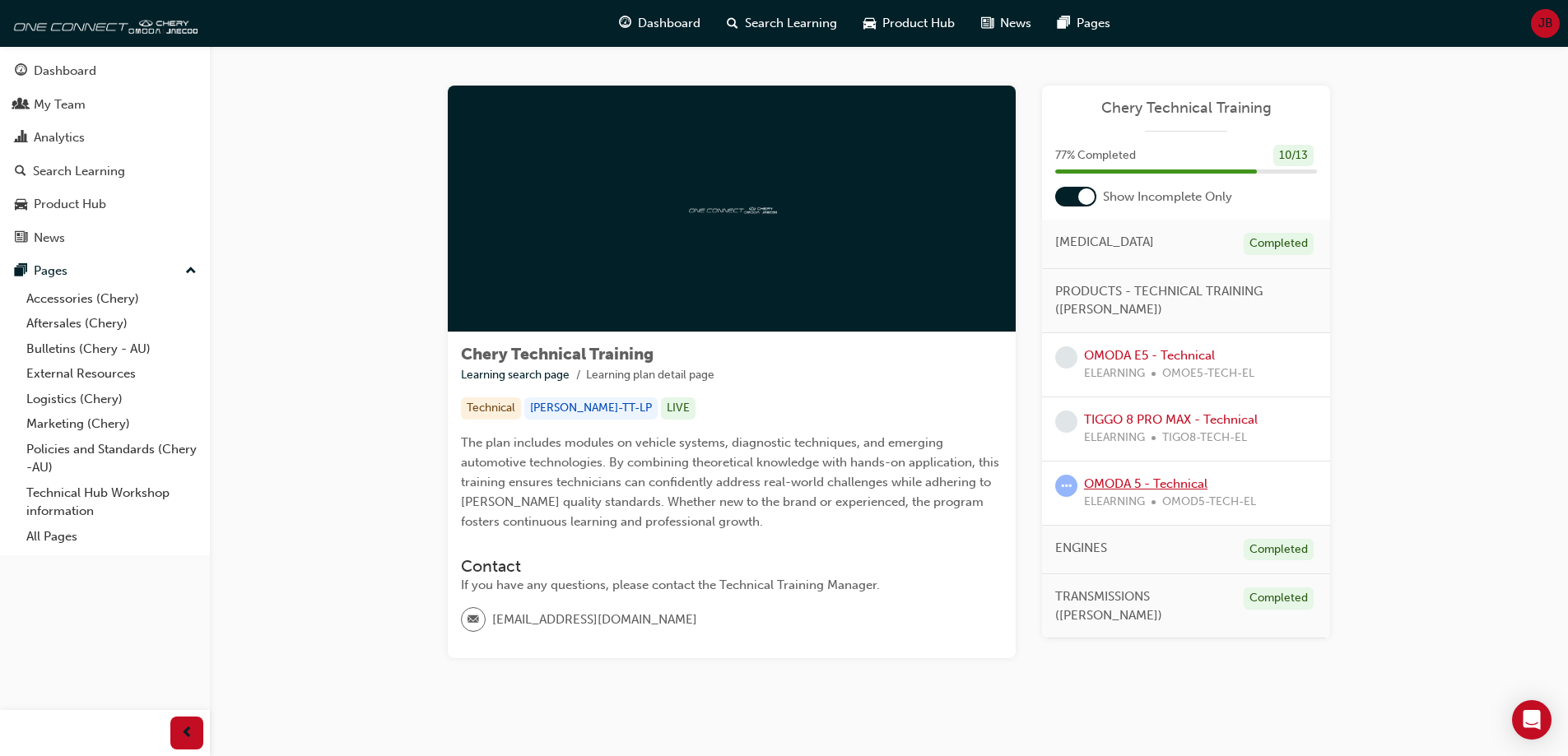
click at [1158, 476] on link "OMODA 5 - Technical" at bounding box center [1146, 484] width 124 height 15
